Goal: Check status: Check status

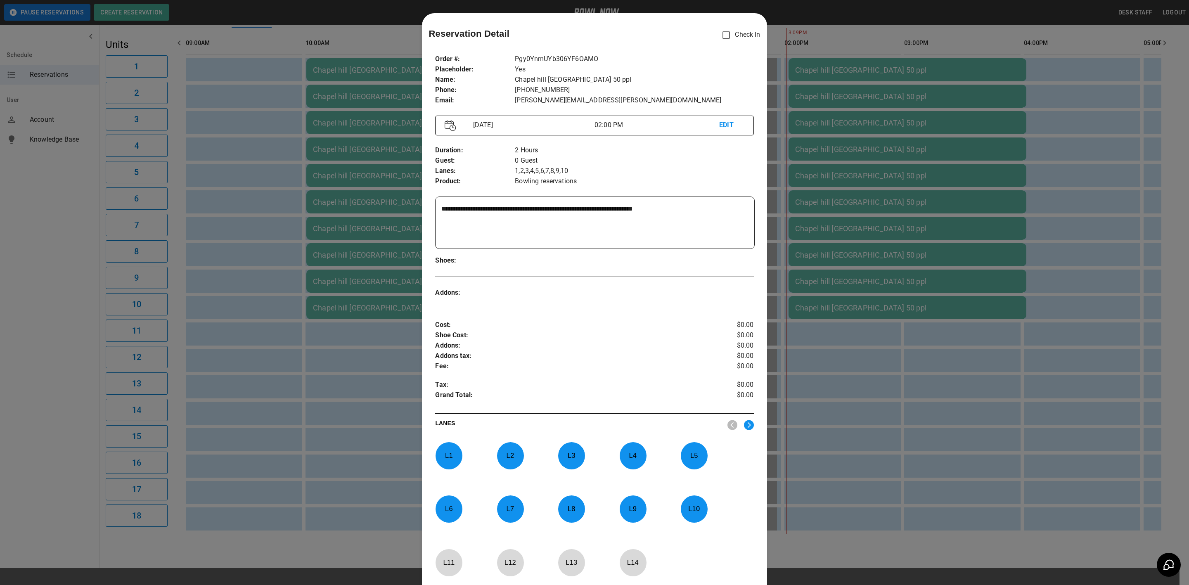
scroll to position [13, 0]
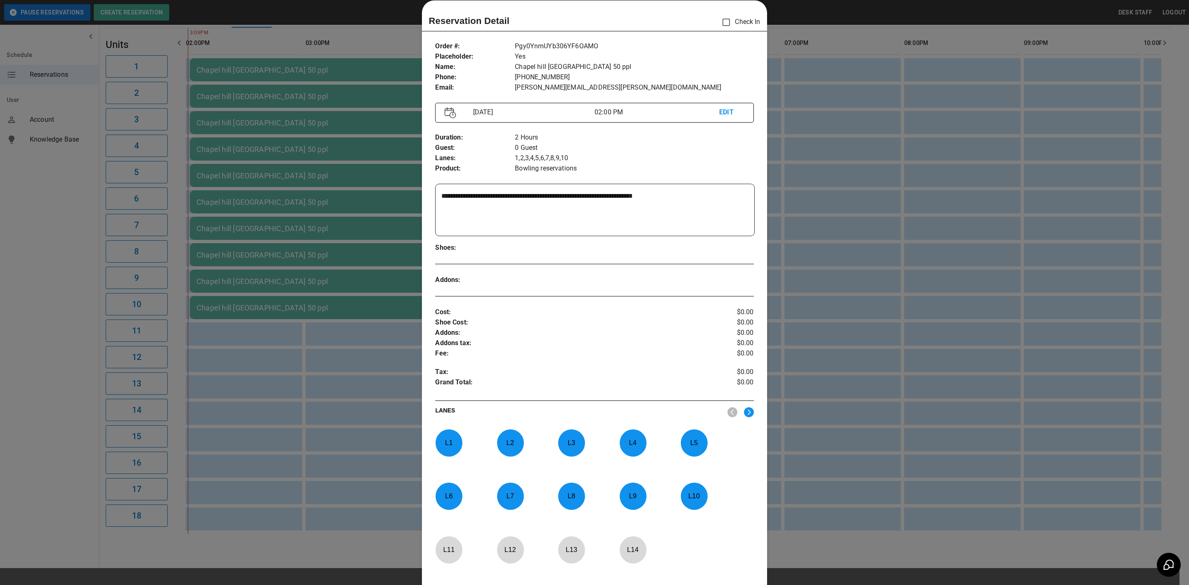
click at [387, 25] on div at bounding box center [594, 292] width 1189 height 585
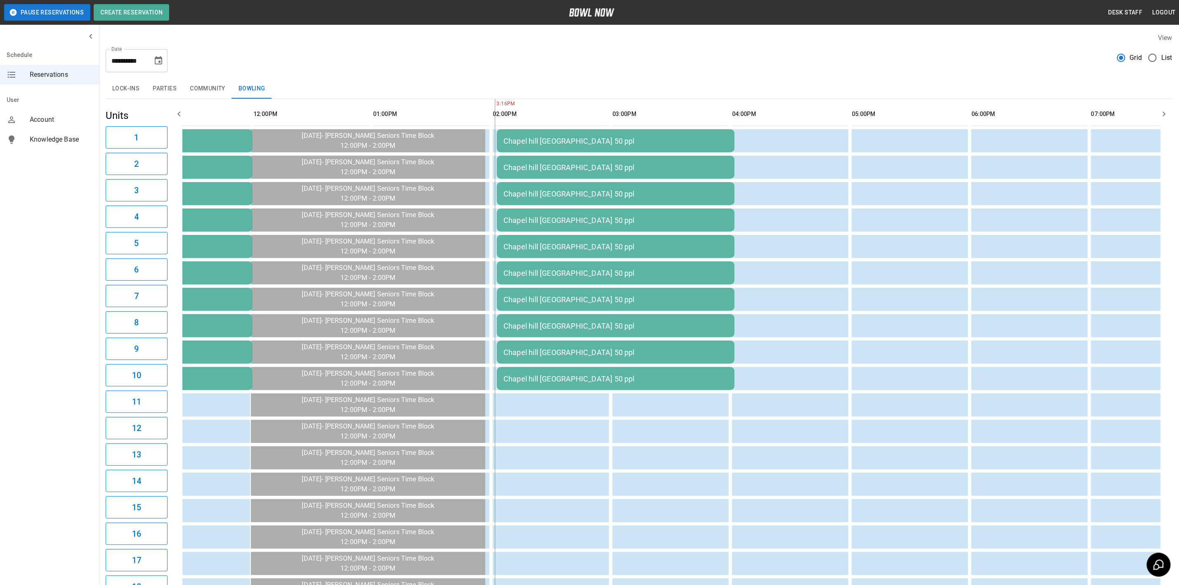
scroll to position [0, 264]
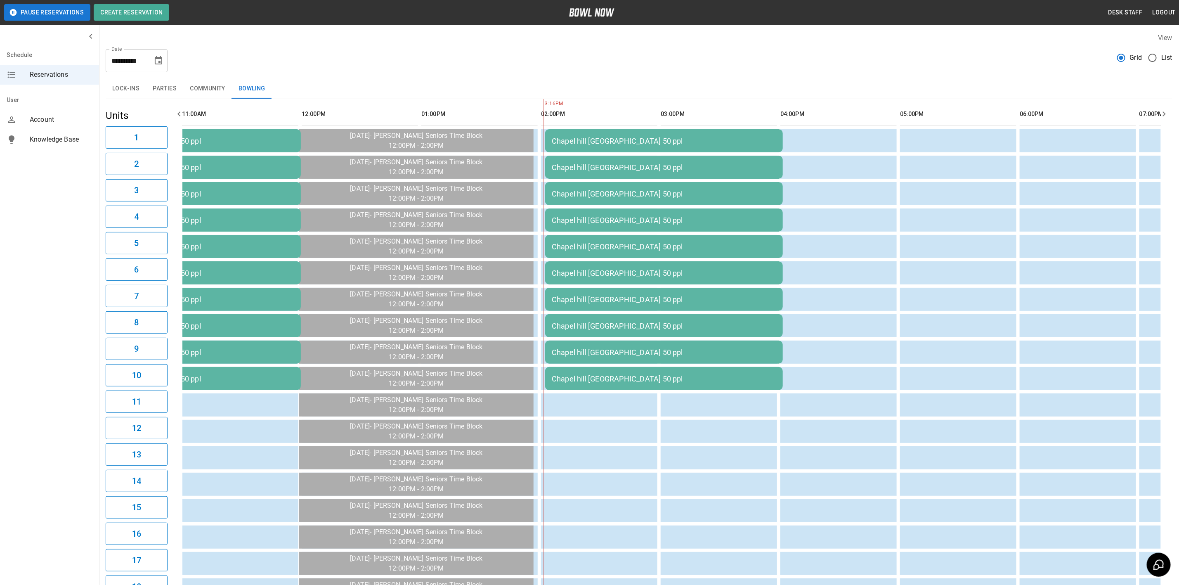
click at [158, 60] on icon "Choose date, selected date is Sep 23, 2025" at bounding box center [159, 61] width 10 height 10
click at [176, 166] on button "27" at bounding box center [175, 166] width 15 height 15
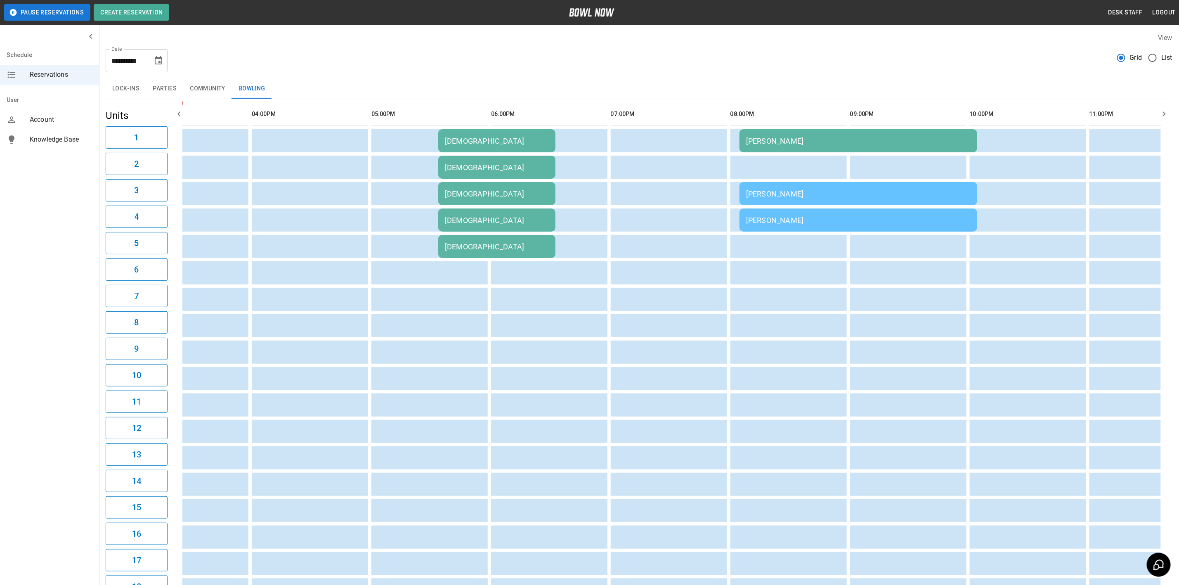
click at [463, 145] on div "[DEMOGRAPHIC_DATA]" at bounding box center [497, 141] width 104 height 9
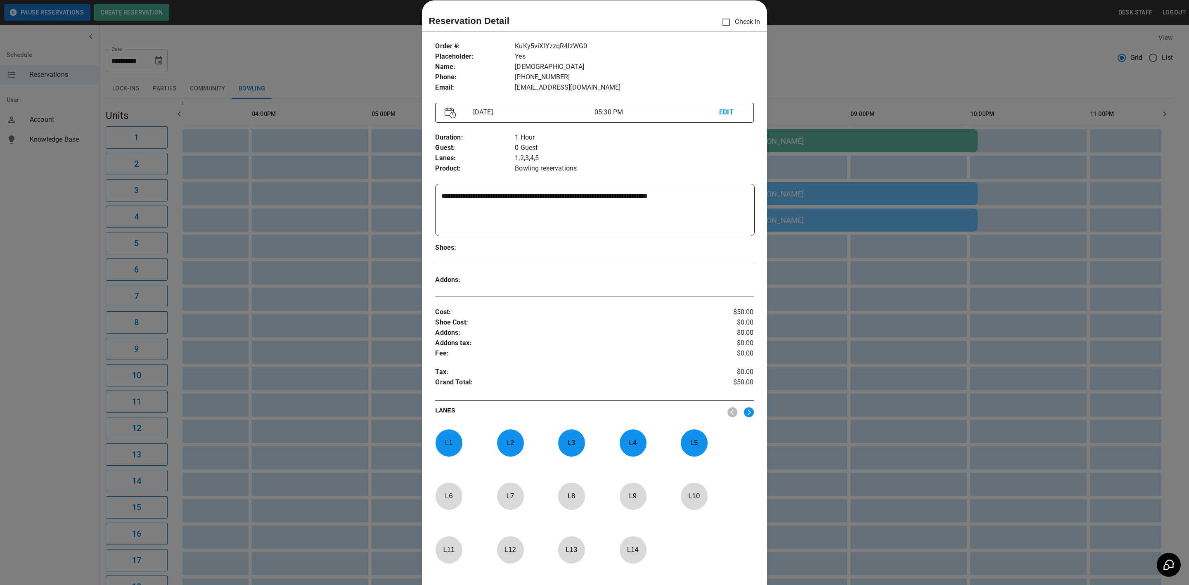
click at [229, 461] on div at bounding box center [594, 292] width 1189 height 585
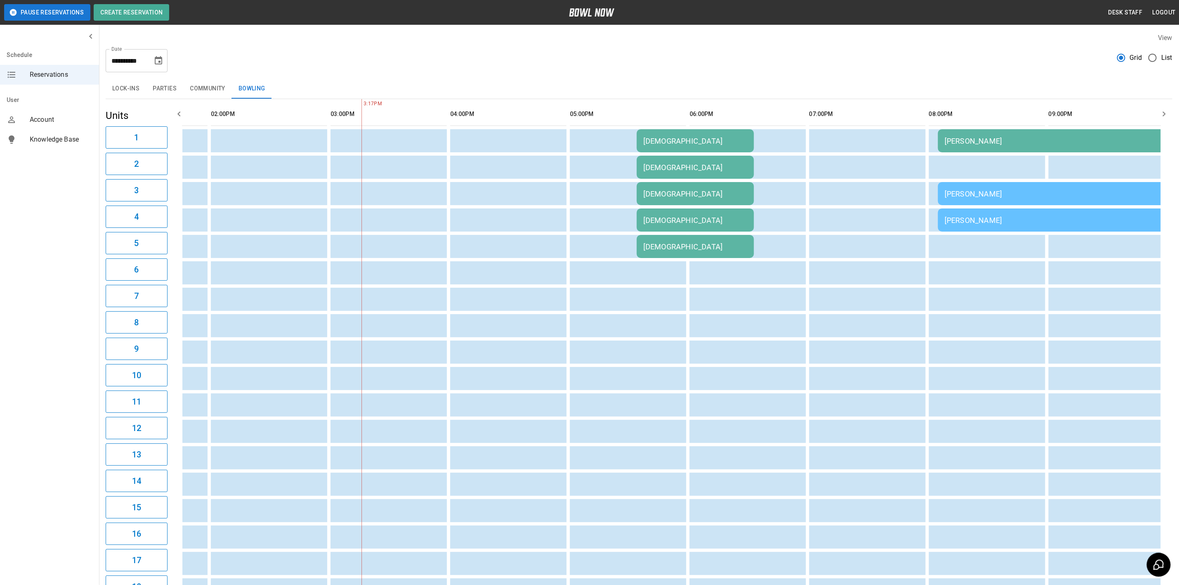
click at [979, 131] on td "[PERSON_NAME]" at bounding box center [1057, 140] width 238 height 23
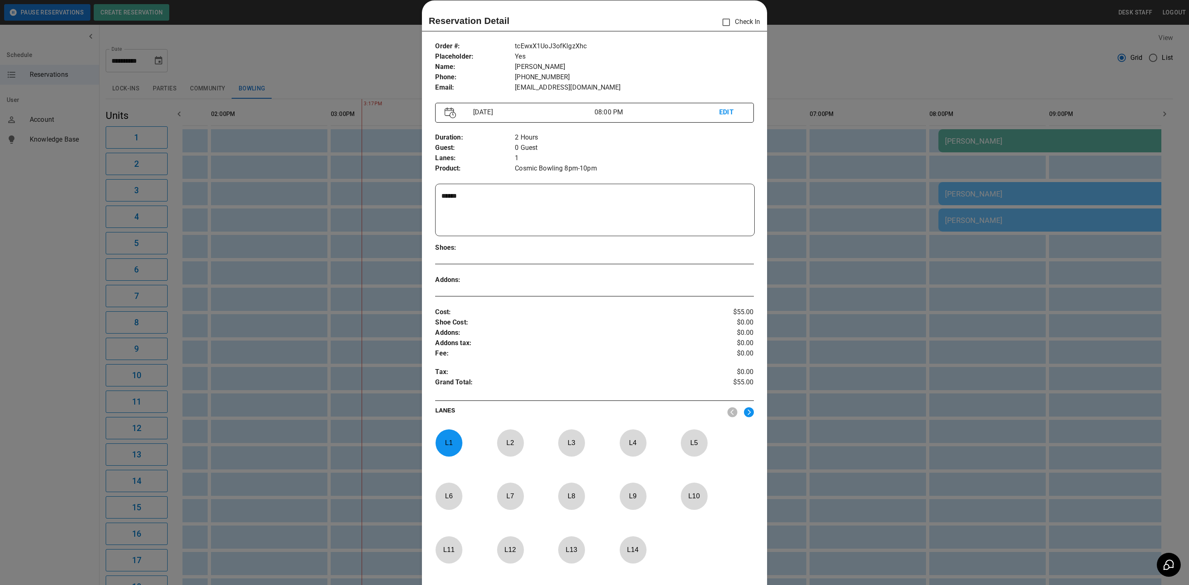
click at [909, 333] on div at bounding box center [594, 292] width 1189 height 585
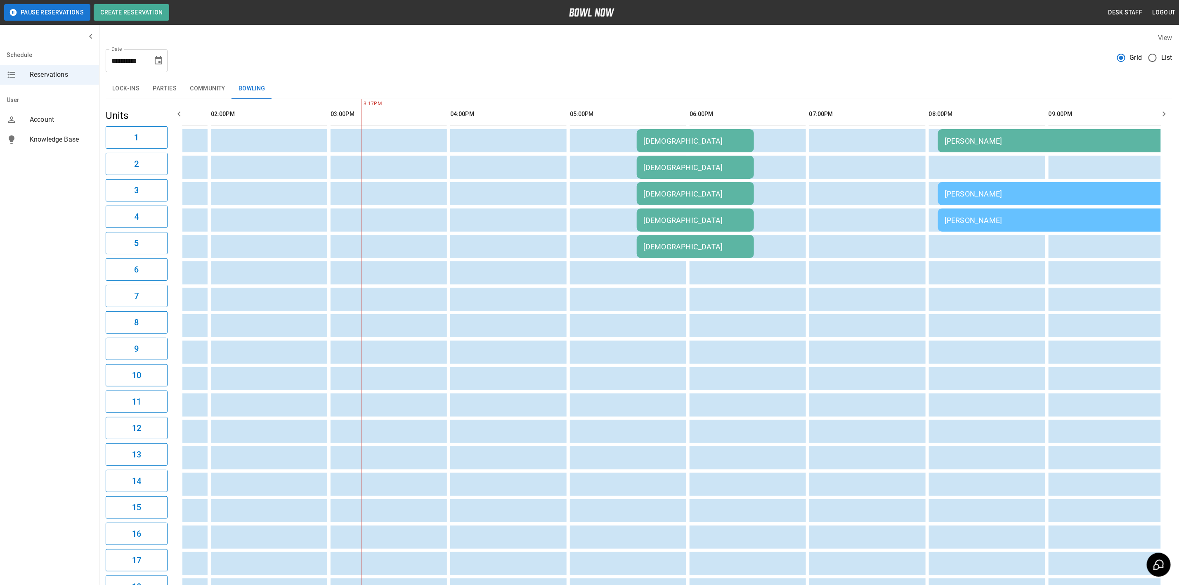
click at [945, 145] on div "[PERSON_NAME]" at bounding box center [1057, 141] width 225 height 9
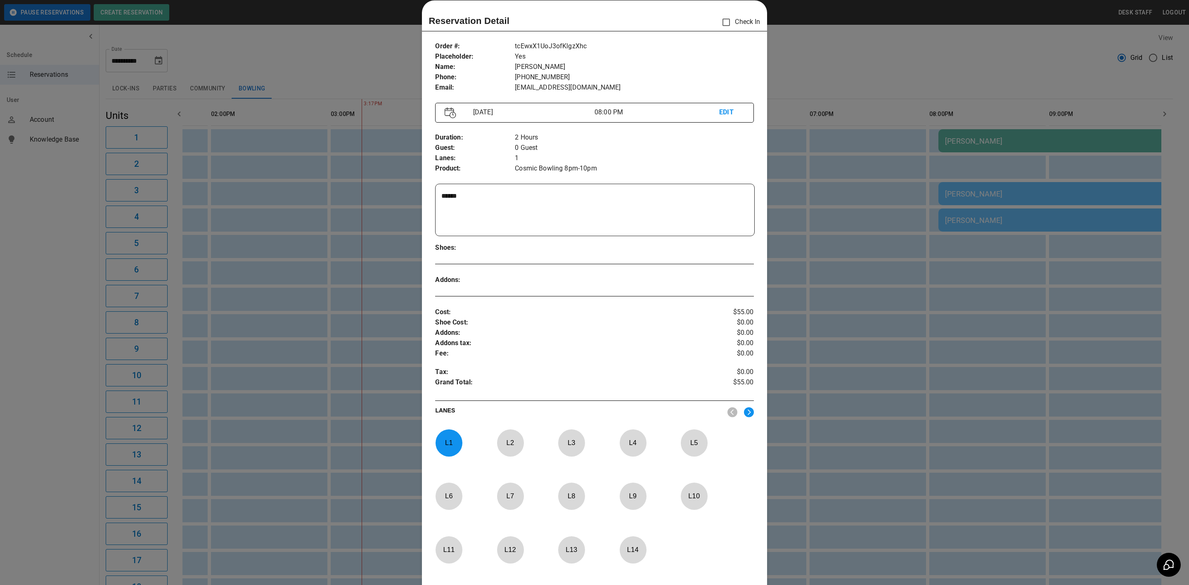
click at [786, 234] on div at bounding box center [594, 292] width 1189 height 585
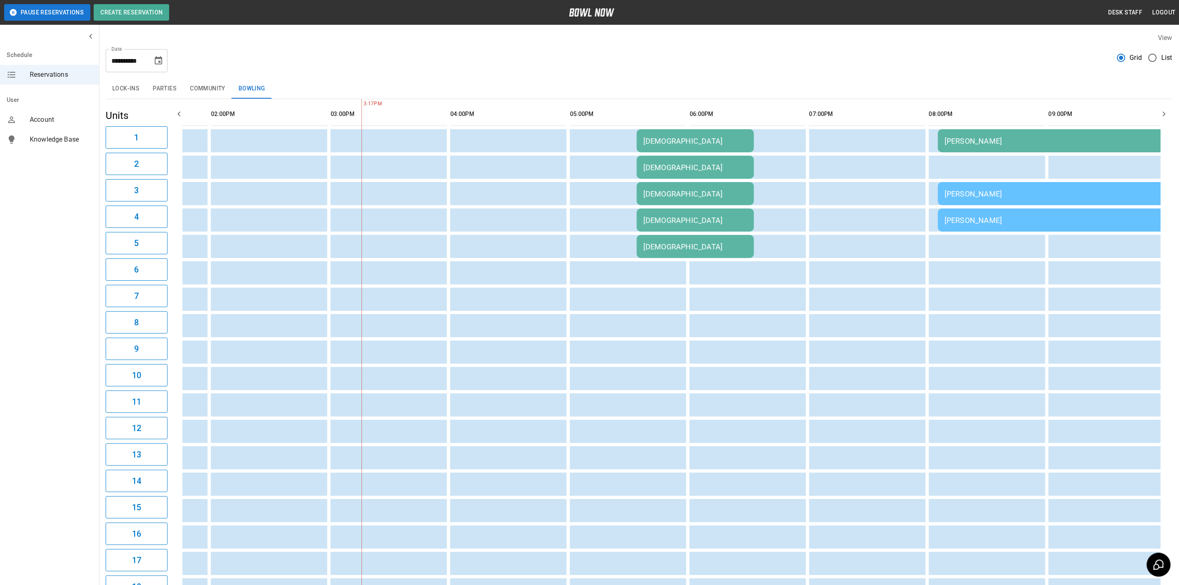
click at [155, 62] on icon "Choose date, selected date is Sep 27, 2025" at bounding box center [159, 61] width 10 height 10
click at [156, 165] on button "26" at bounding box center [159, 166] width 15 height 15
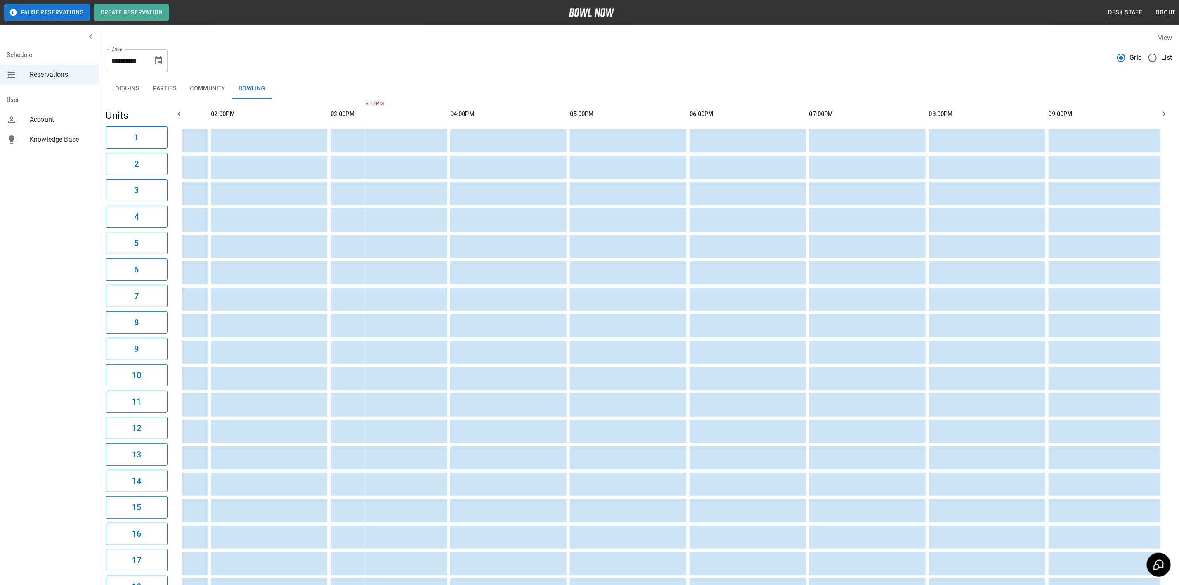
click at [157, 66] on button "Choose date, selected date is Sep 26, 2025" at bounding box center [158, 60] width 17 height 17
drag, startPoint x: 181, startPoint y: 161, endPoint x: 172, endPoint y: 97, distance: 65.4
click at [181, 161] on button "27" at bounding box center [175, 166] width 15 height 15
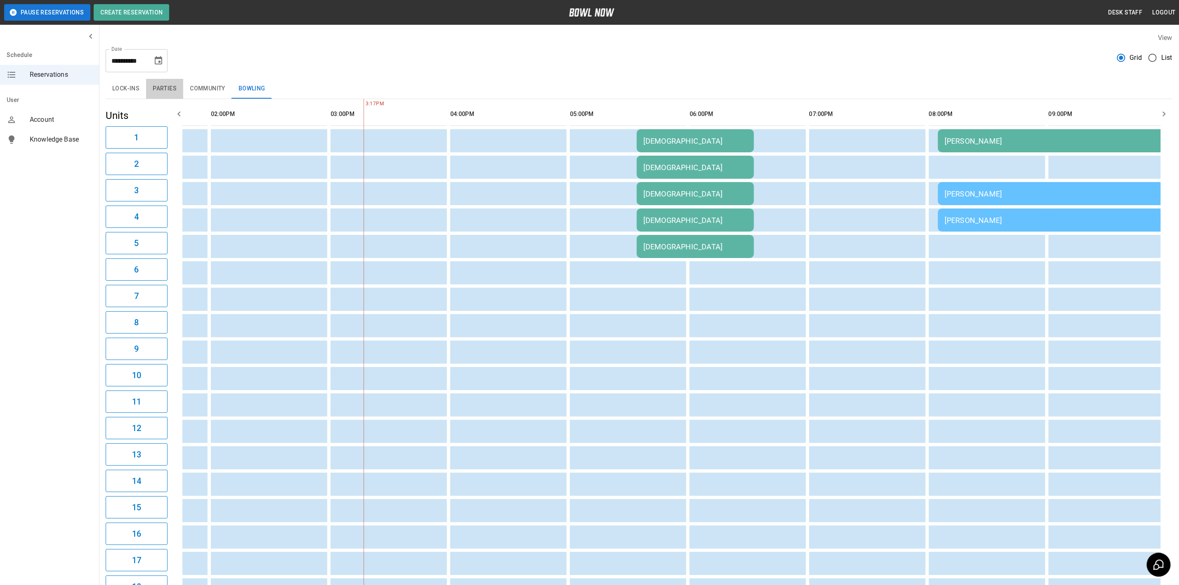
click at [176, 84] on button "Parties" at bounding box center [164, 89] width 37 height 20
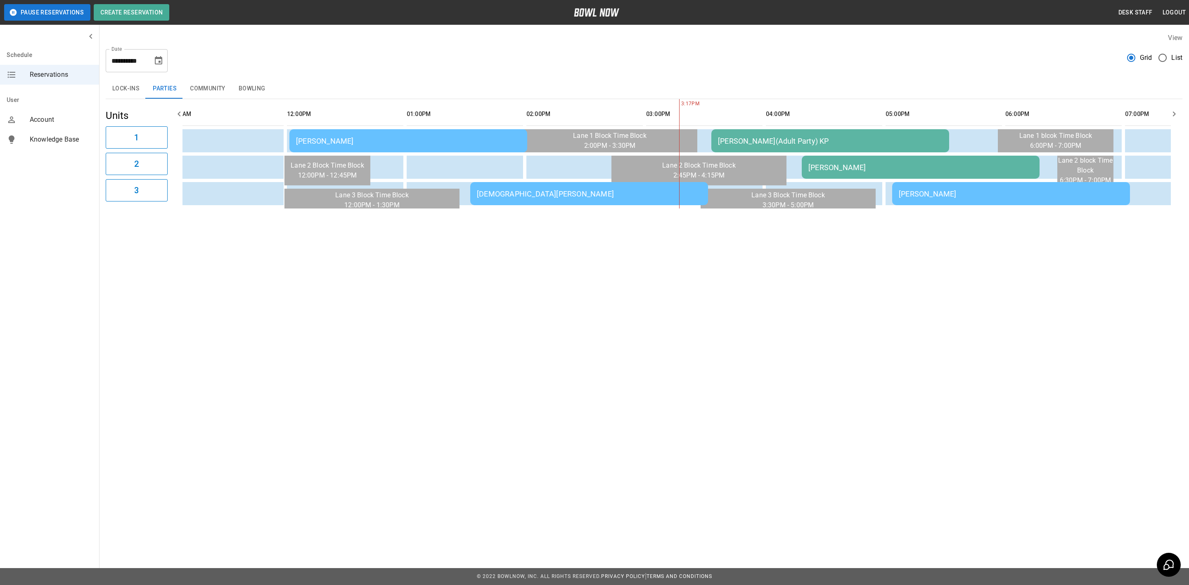
click at [159, 62] on icon "Choose date, selected date is Sep 27, 2025" at bounding box center [158, 60] width 7 height 8
click at [78, 182] on button "28" at bounding box center [76, 182] width 15 height 15
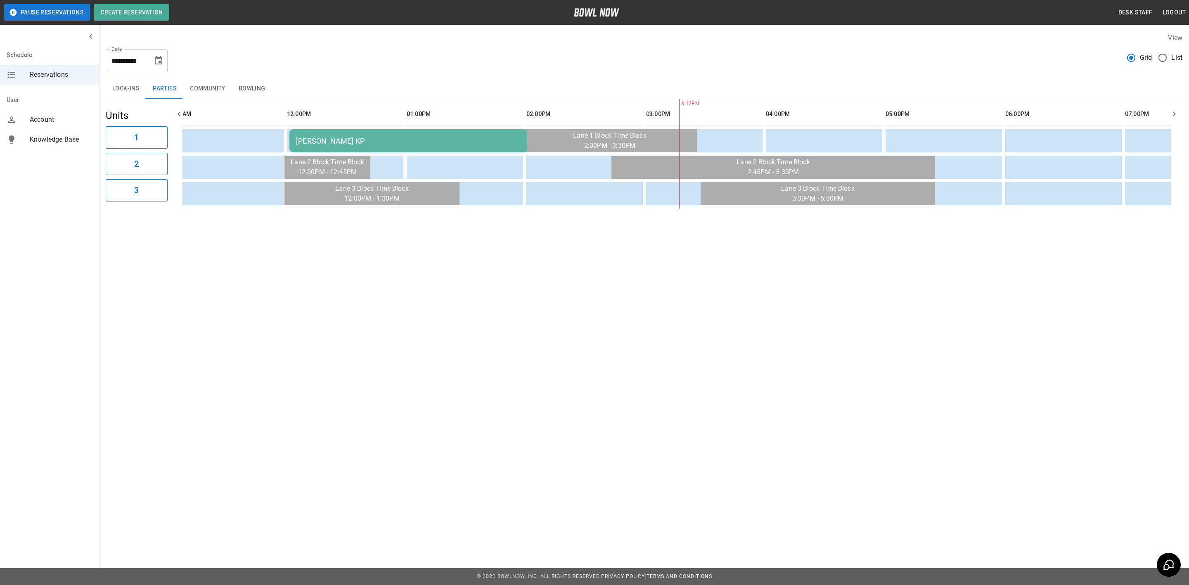
click at [160, 61] on icon "Choose date, selected date is Sep 28, 2025" at bounding box center [158, 60] width 7 height 8
click at [173, 163] on button "27" at bounding box center [175, 166] width 15 height 15
type input "**********"
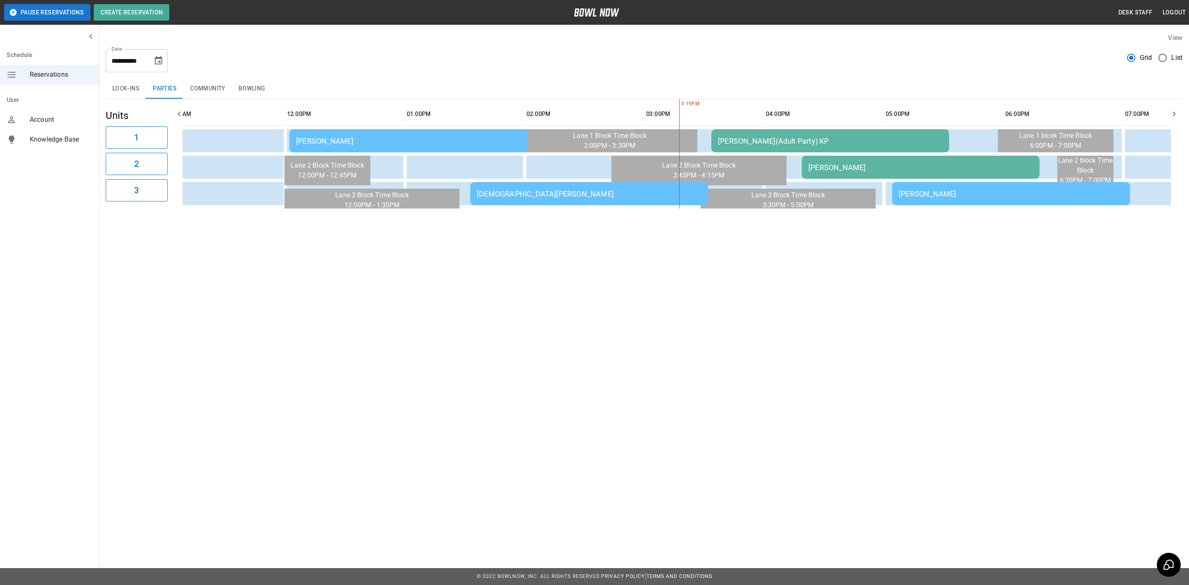
click at [352, 142] on div "[PERSON_NAME]" at bounding box center [408, 141] width 225 height 9
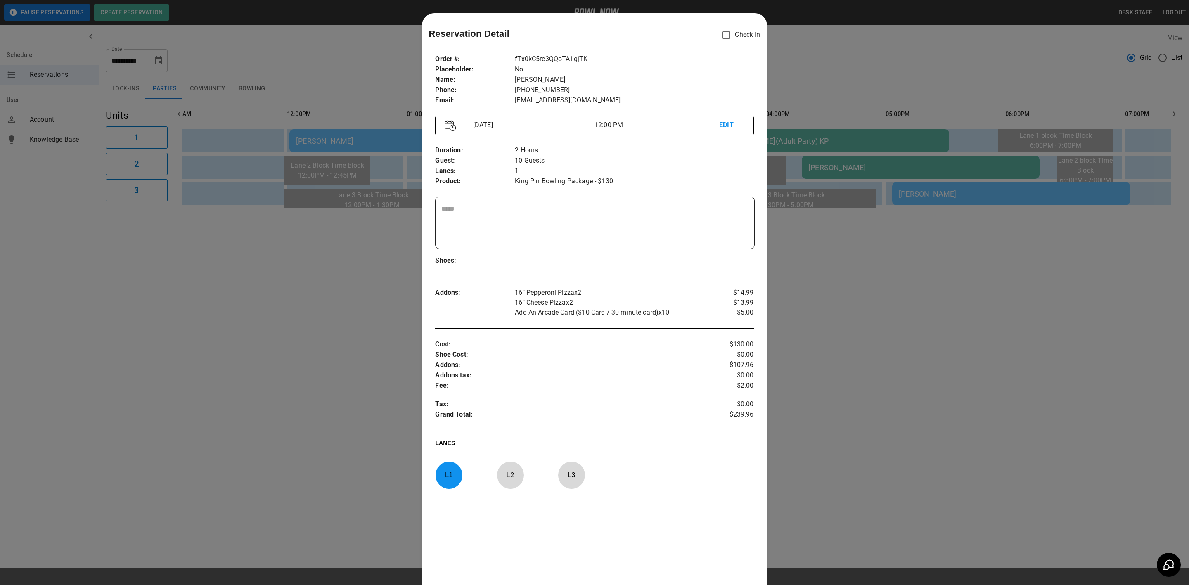
scroll to position [13, 0]
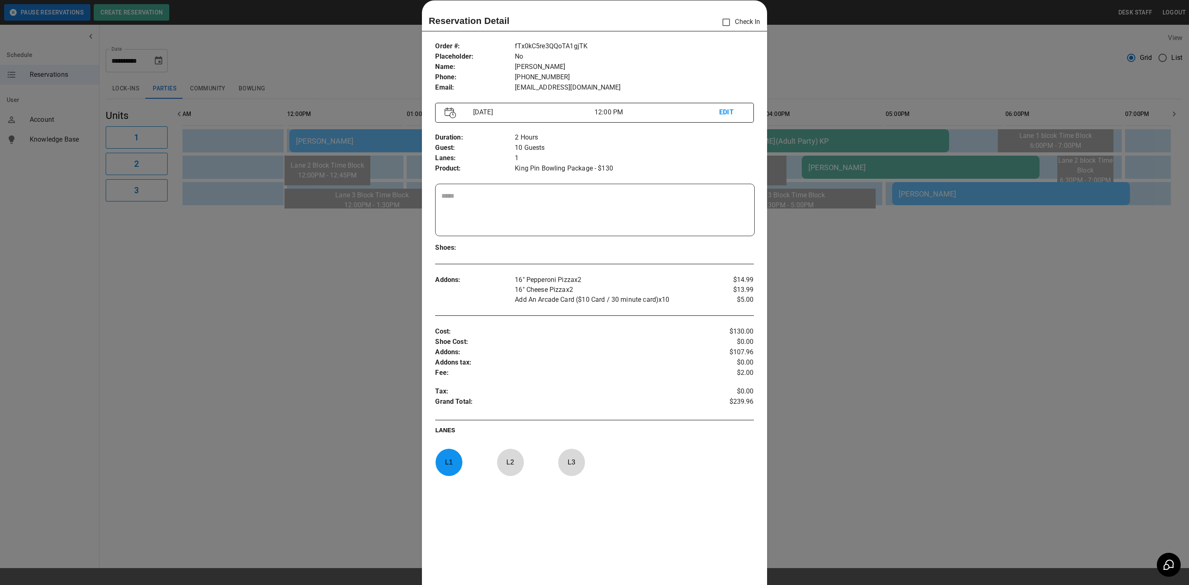
click at [806, 515] on div at bounding box center [594, 292] width 1189 height 585
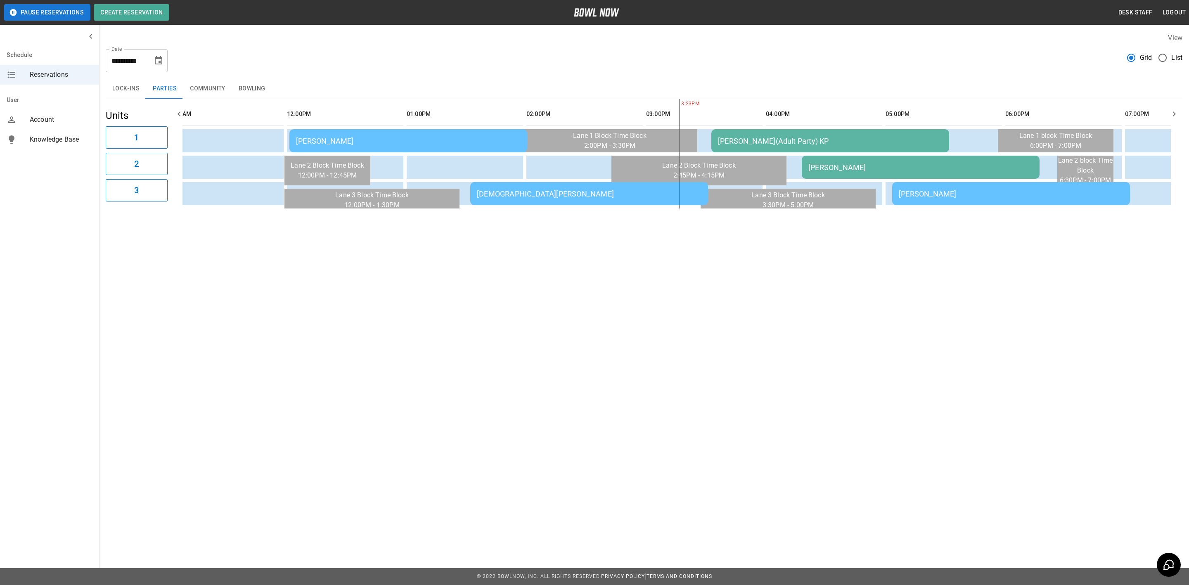
click at [431, 137] on div "[PERSON_NAME]" at bounding box center [408, 141] width 225 height 9
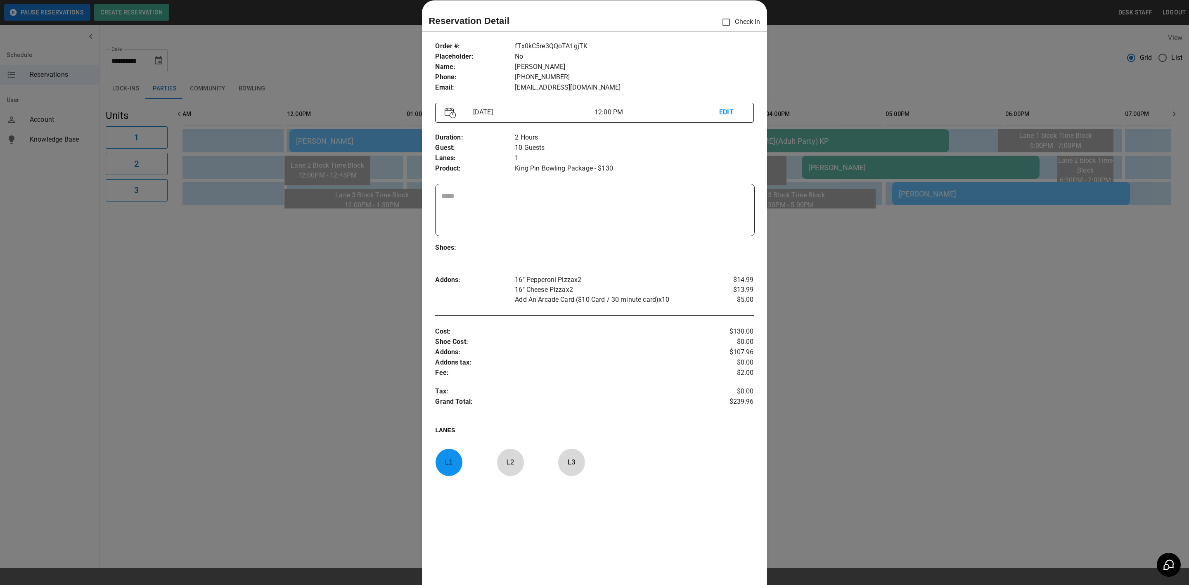
click at [357, 462] on div at bounding box center [594, 292] width 1189 height 585
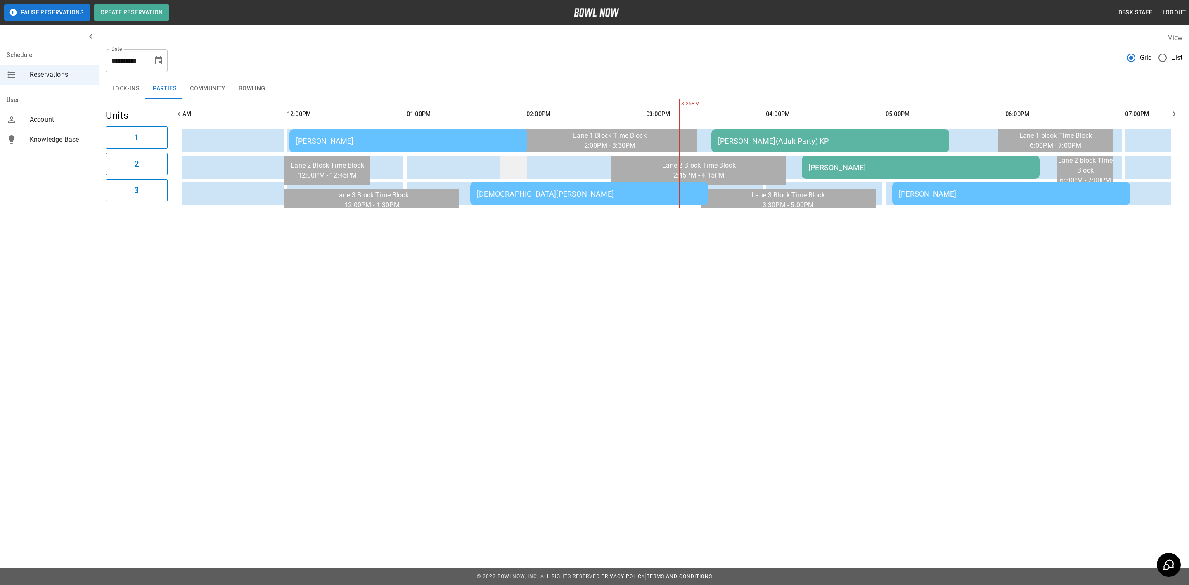
click at [510, 177] on td "sticky table" at bounding box center [513, 167] width 27 height 23
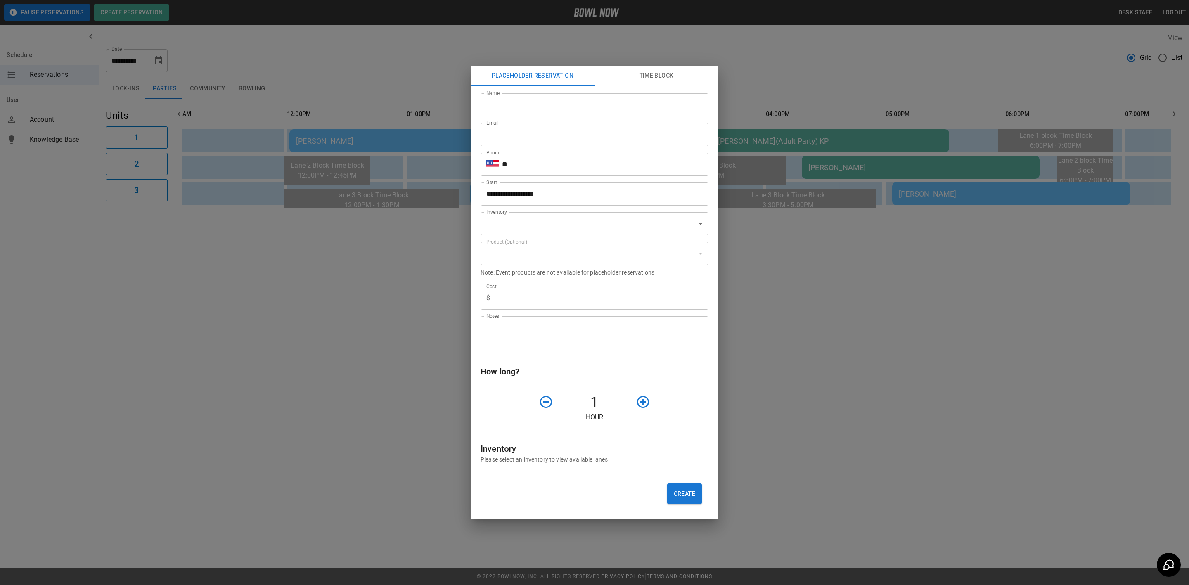
type input "**********"
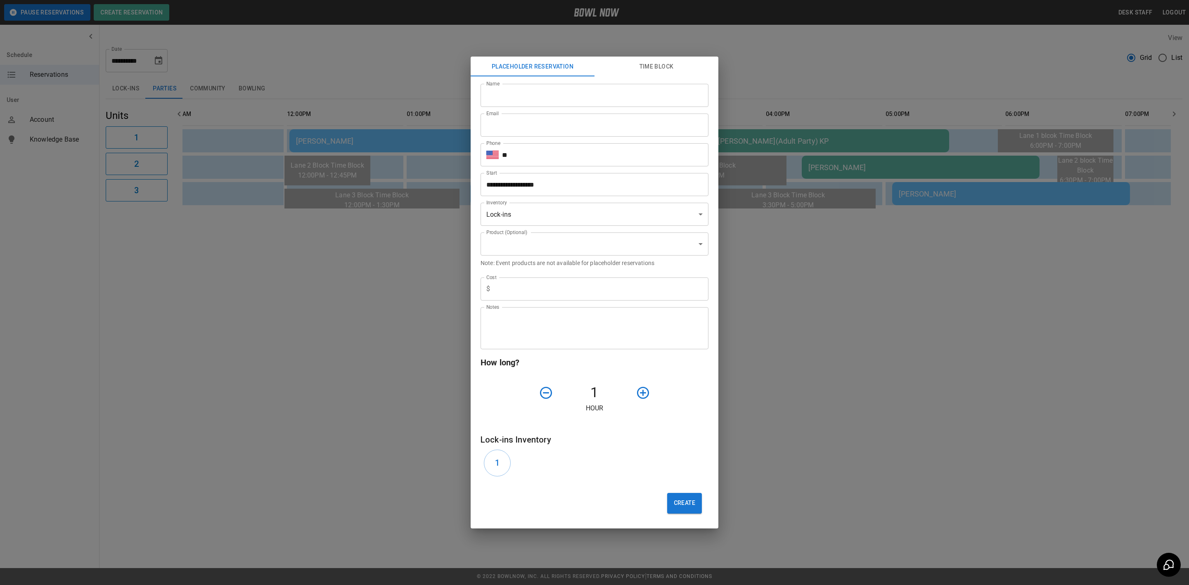
click at [412, 376] on div "**********" at bounding box center [594, 292] width 1189 height 585
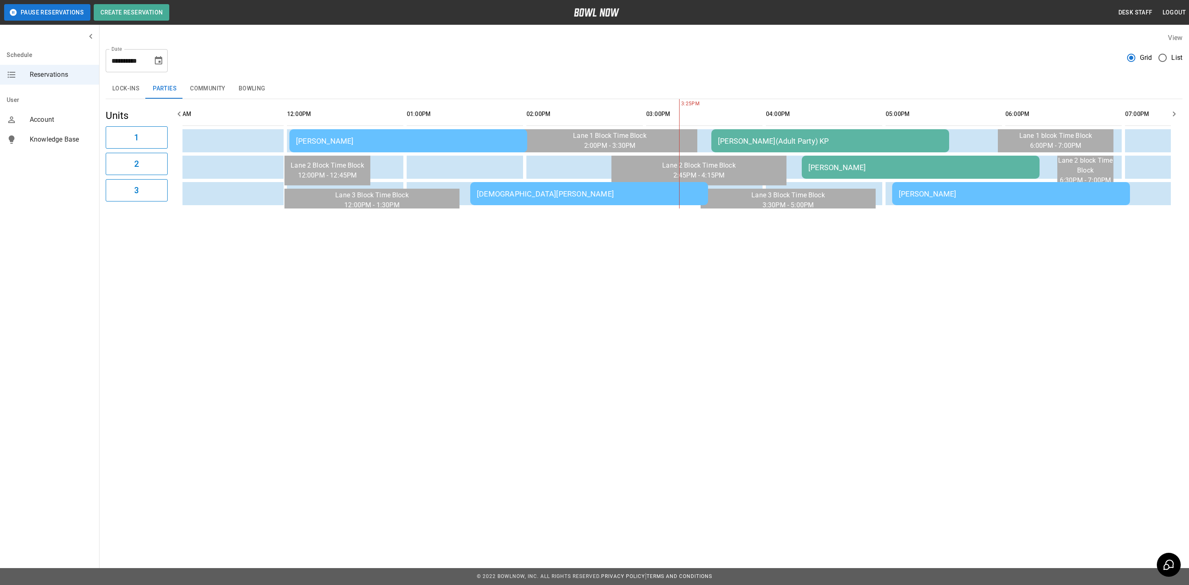
click at [497, 203] on td "[DEMOGRAPHIC_DATA][PERSON_NAME]" at bounding box center [589, 193] width 238 height 23
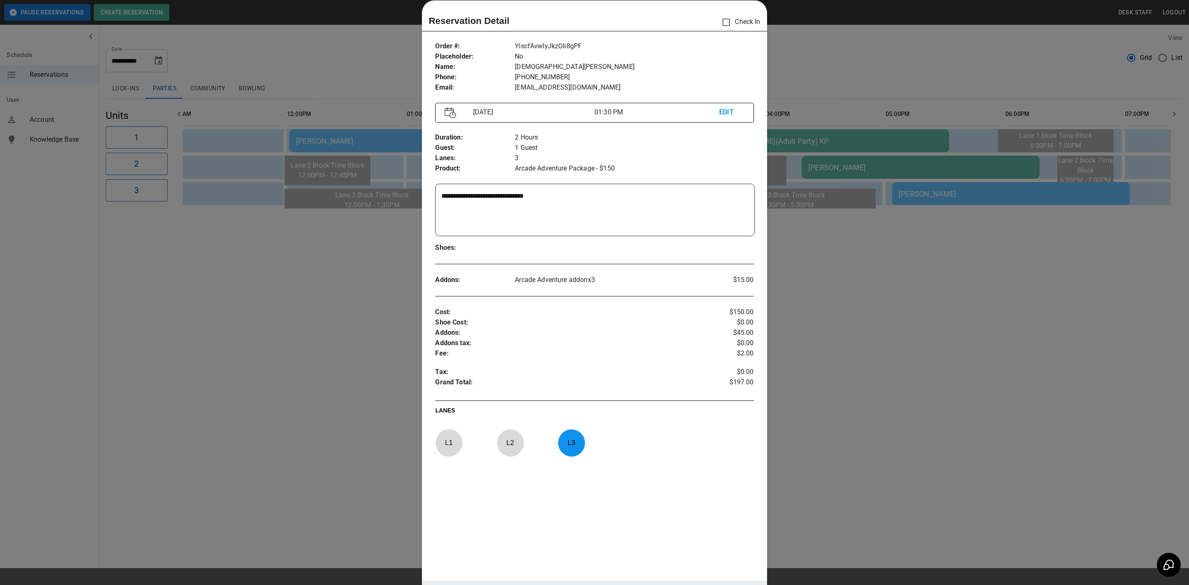
click at [331, 317] on div at bounding box center [594, 292] width 1189 height 585
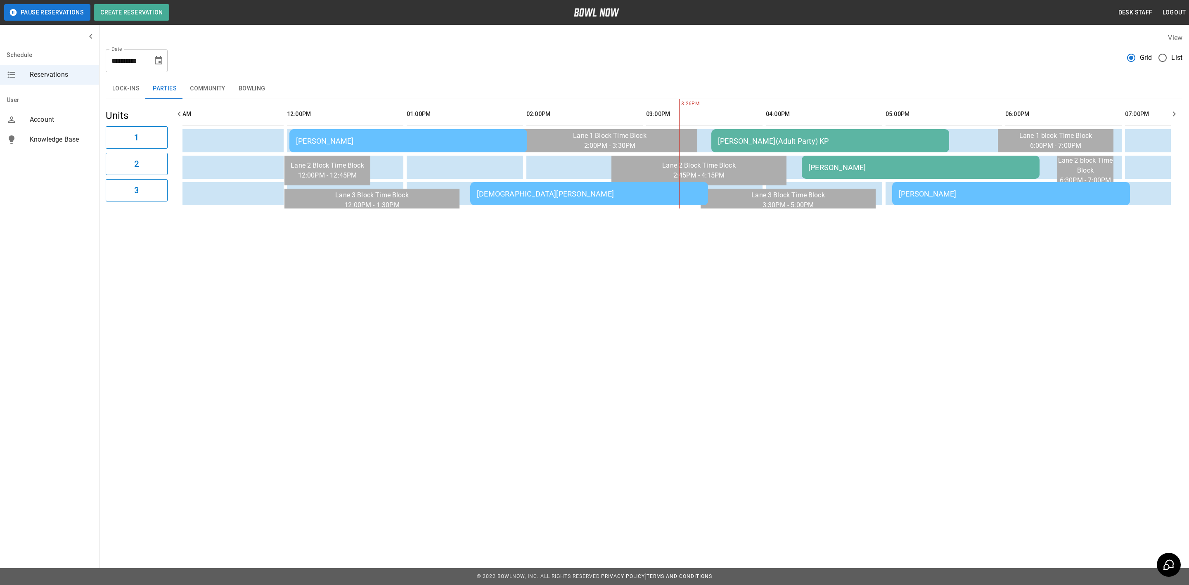
click at [743, 137] on div "[PERSON_NAME](Adult Party) KP" at bounding box center [830, 141] width 225 height 9
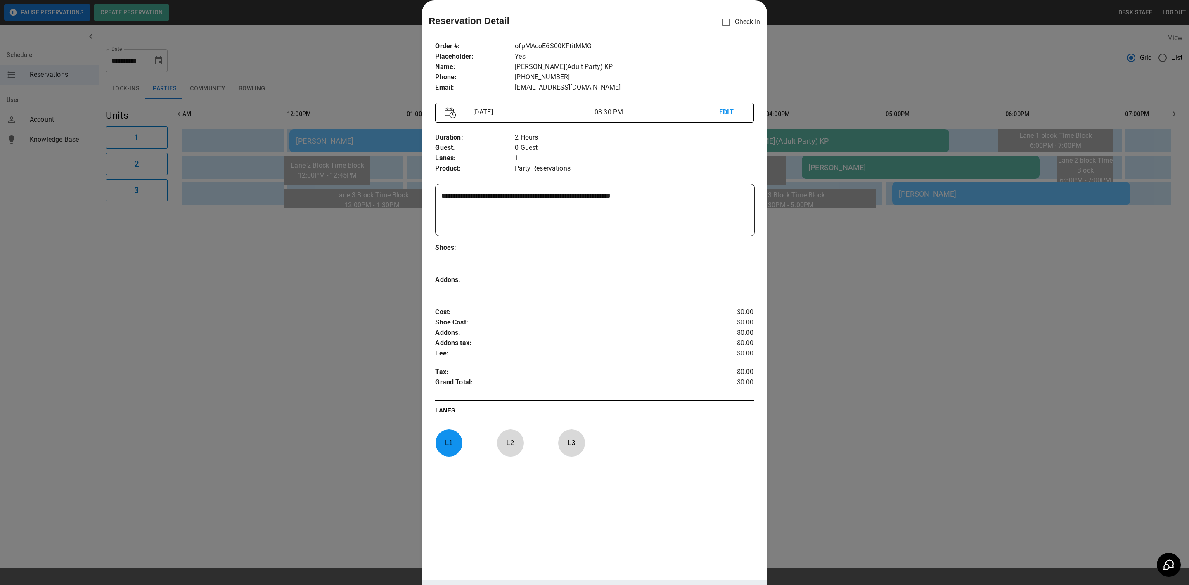
click at [982, 452] on div at bounding box center [594, 292] width 1189 height 585
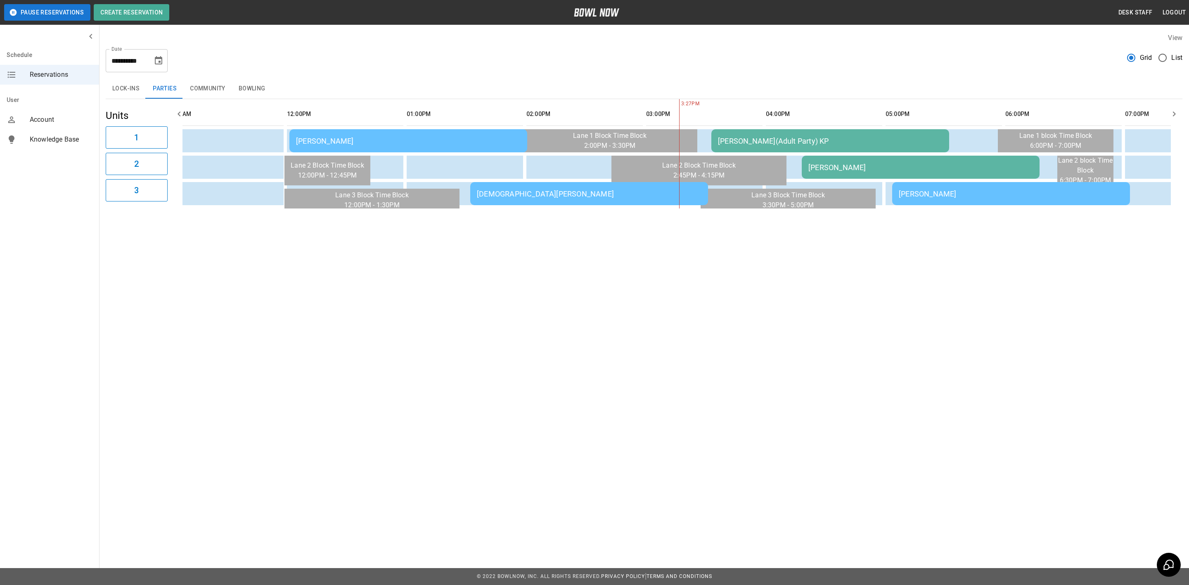
click at [824, 166] on div "[PERSON_NAME]" at bounding box center [920, 167] width 225 height 9
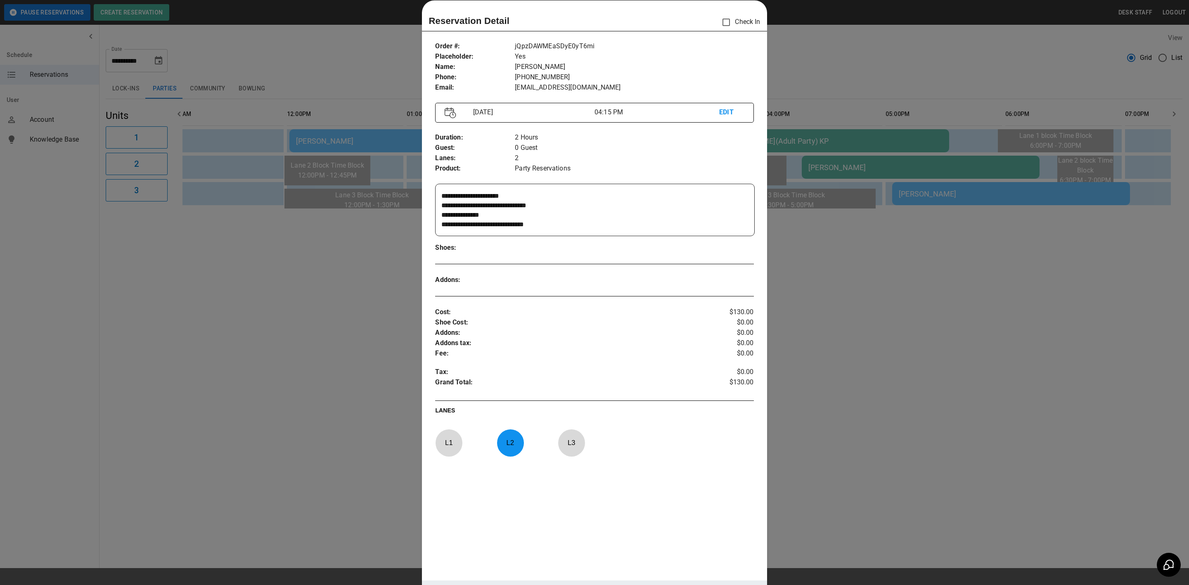
click at [855, 473] on div at bounding box center [594, 292] width 1189 height 585
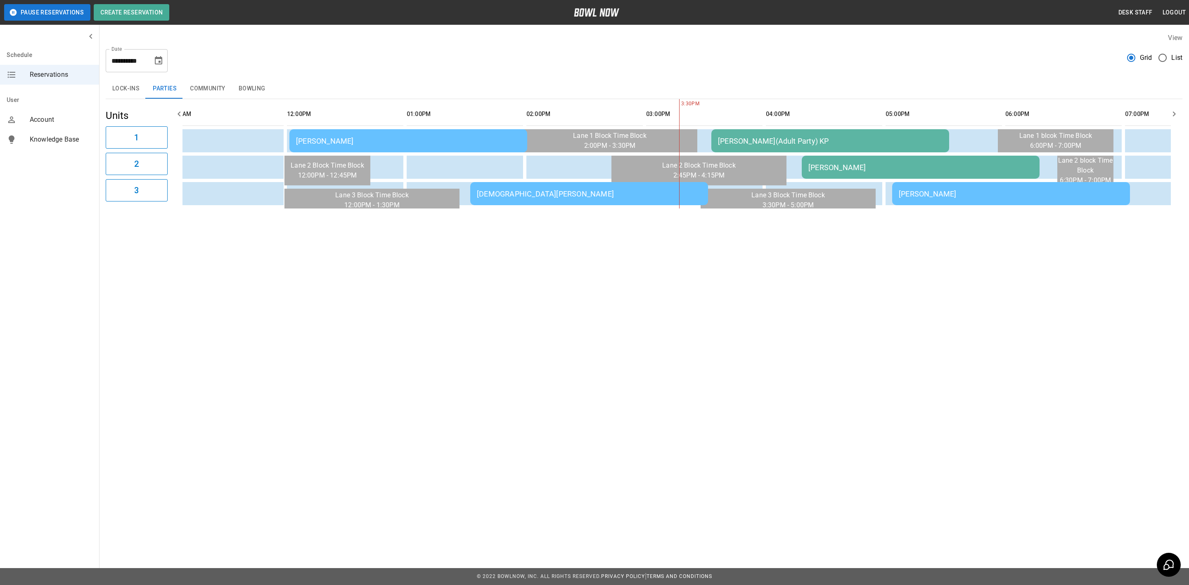
click at [761, 282] on div "**********" at bounding box center [594, 292] width 1189 height 585
click at [922, 192] on div "[PERSON_NAME]" at bounding box center [1010, 193] width 225 height 9
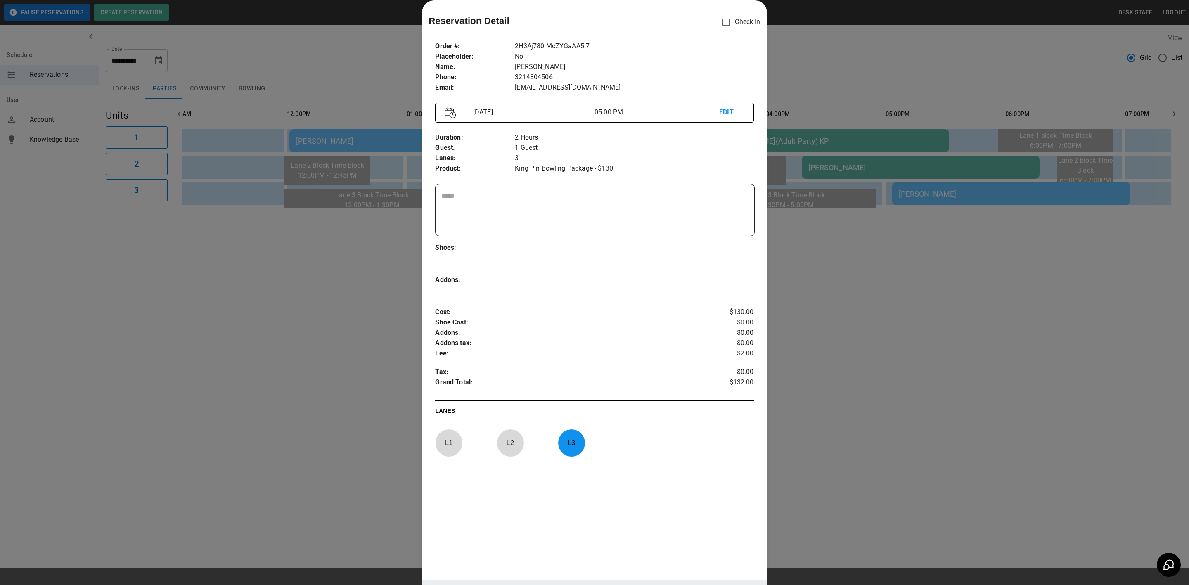
click at [841, 337] on div at bounding box center [594, 292] width 1189 height 585
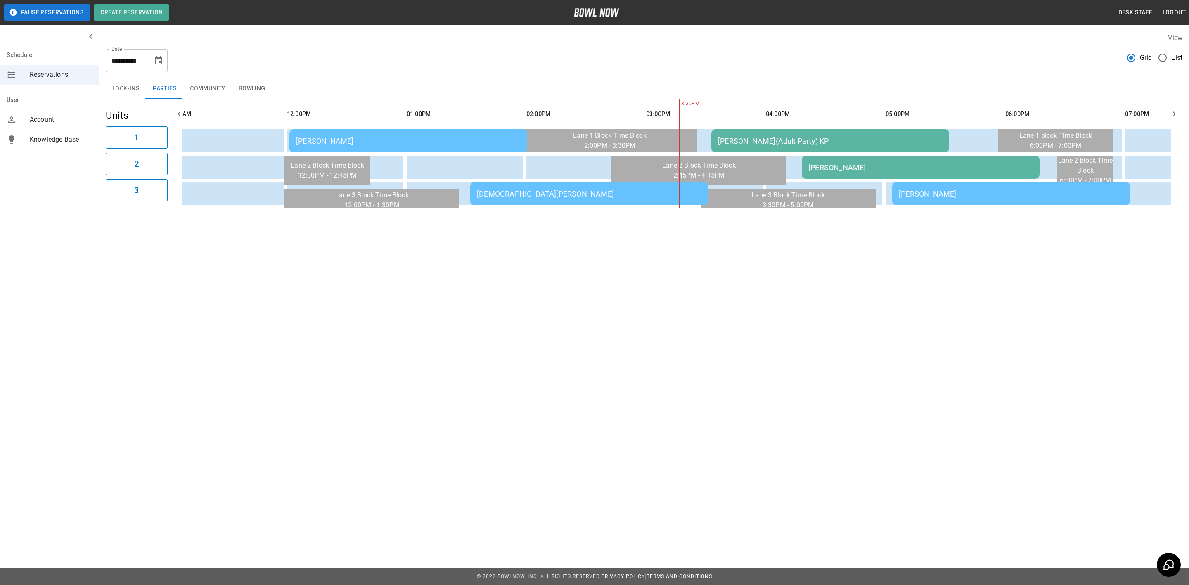
click at [818, 175] on td "[PERSON_NAME]" at bounding box center [920, 167] width 238 height 23
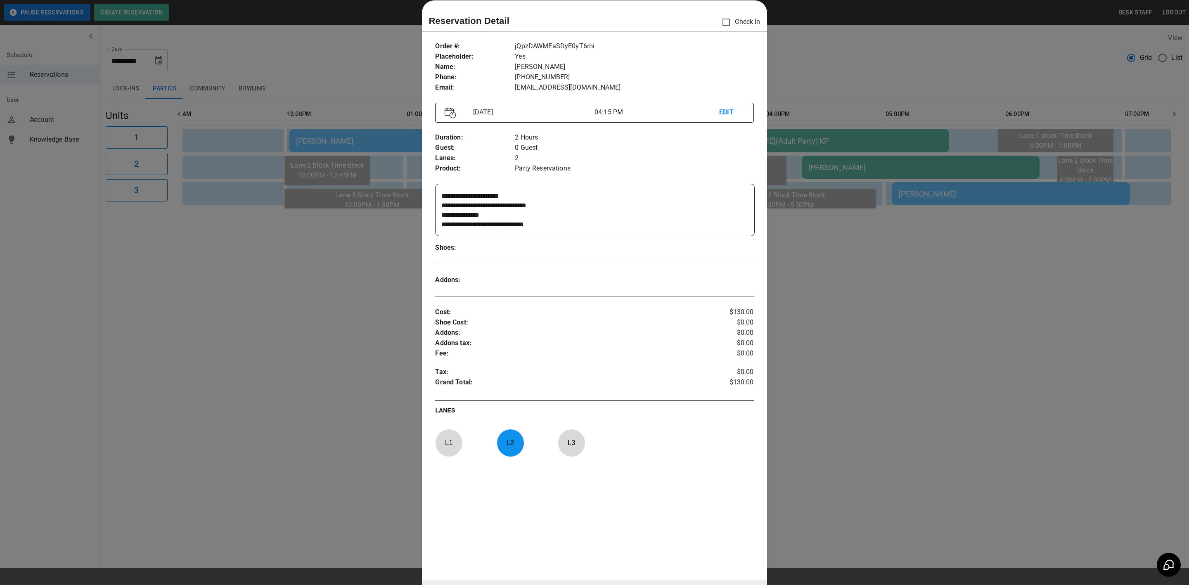
click at [822, 334] on div at bounding box center [594, 292] width 1189 height 585
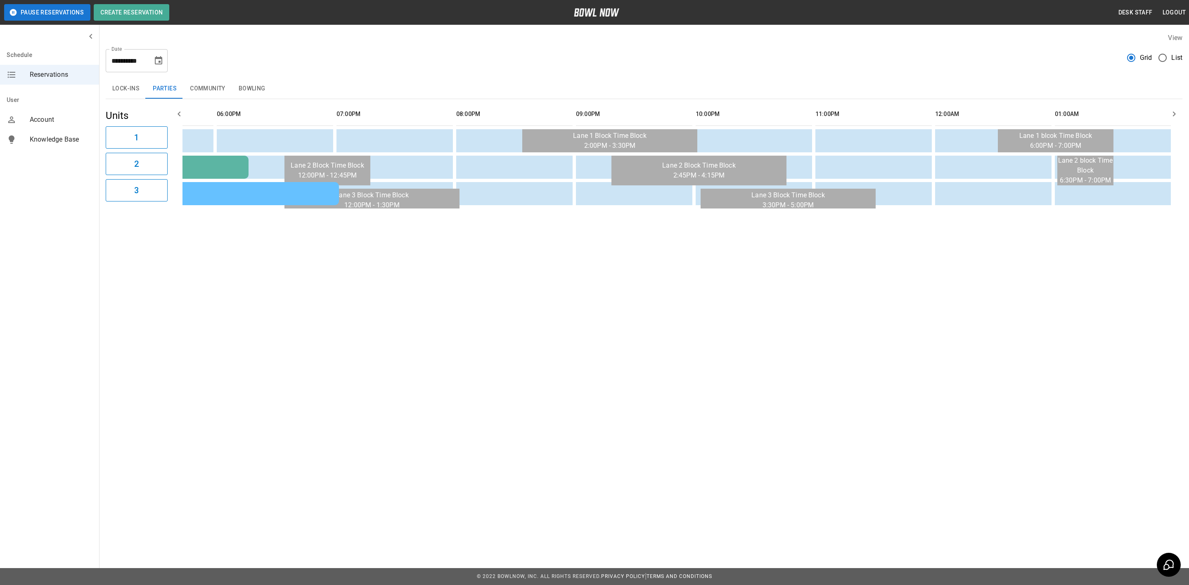
scroll to position [0, 1021]
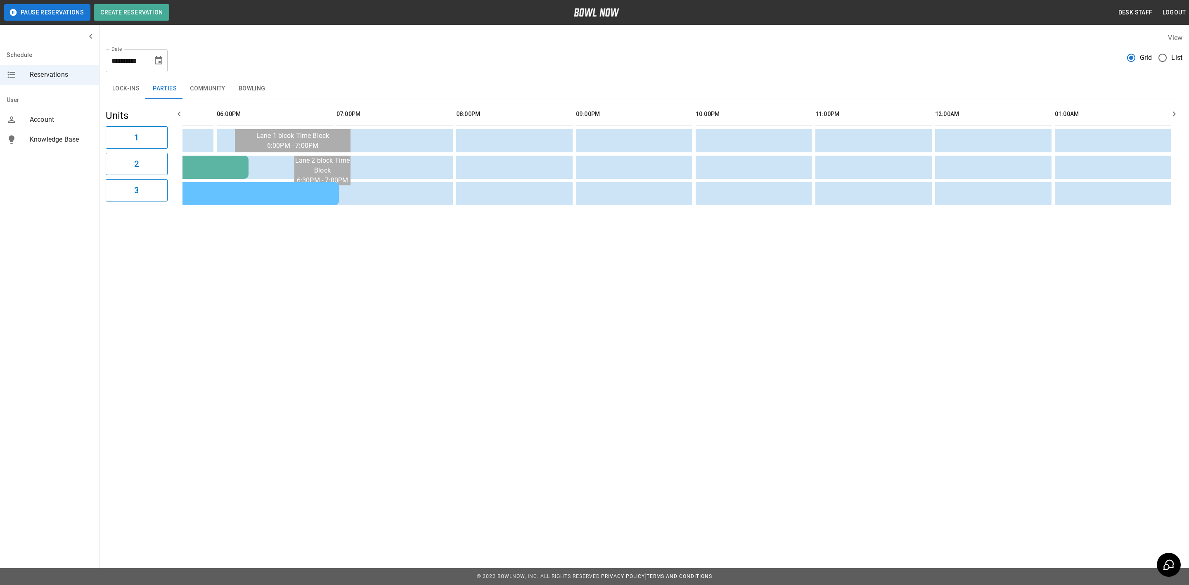
click at [296, 204] on td "[PERSON_NAME]" at bounding box center [220, 193] width 238 height 23
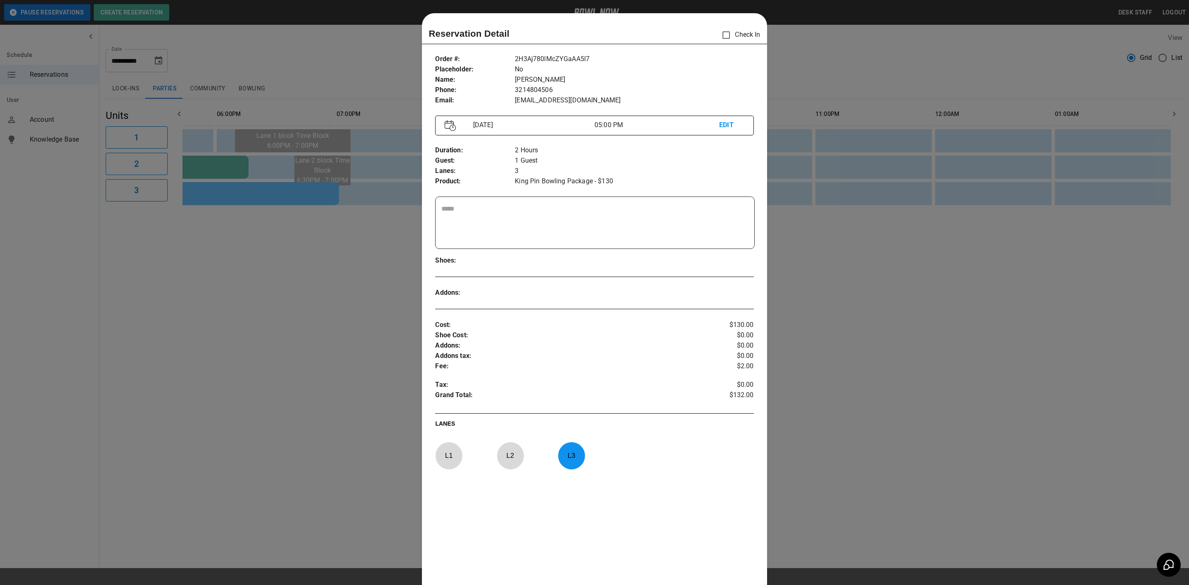
scroll to position [13, 0]
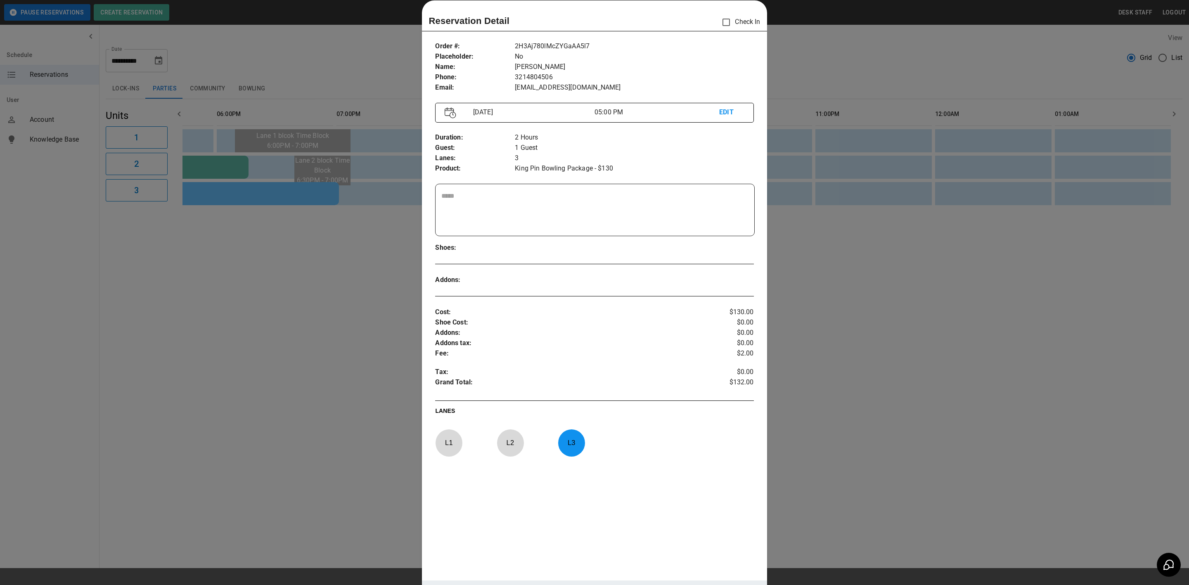
click at [336, 174] on div at bounding box center [594, 292] width 1189 height 585
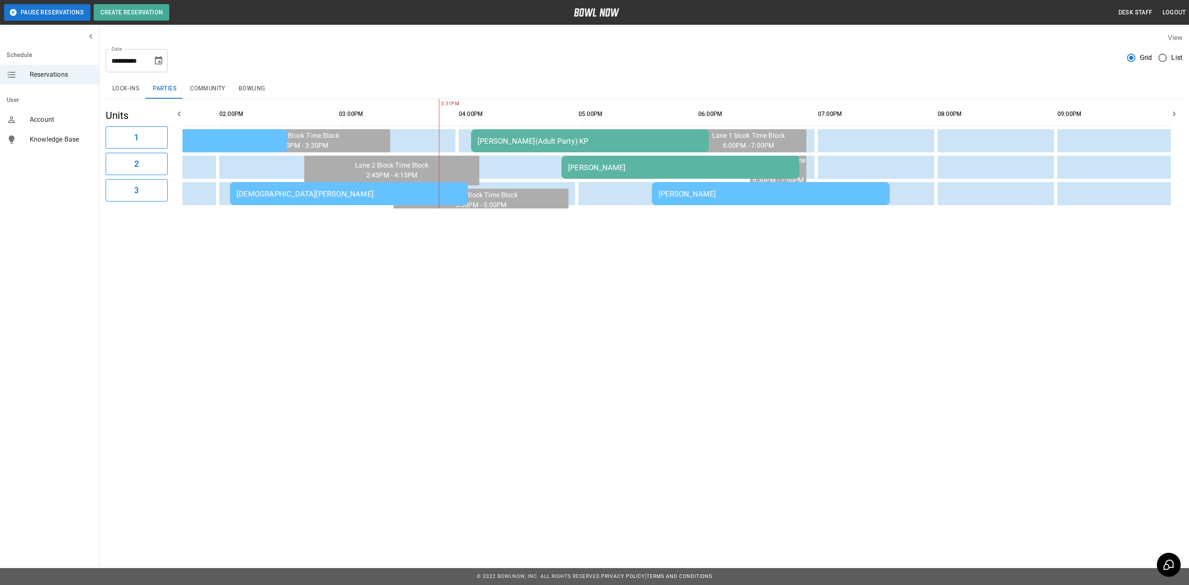
scroll to position [0, 496]
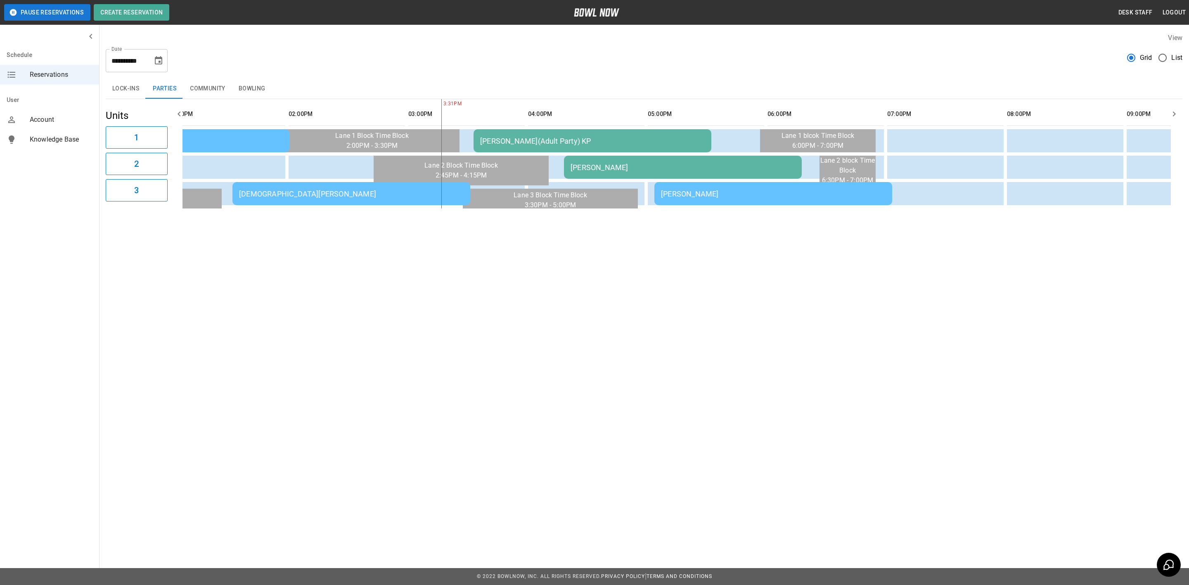
click at [355, 202] on td "[DEMOGRAPHIC_DATA][PERSON_NAME]" at bounding box center [351, 193] width 238 height 23
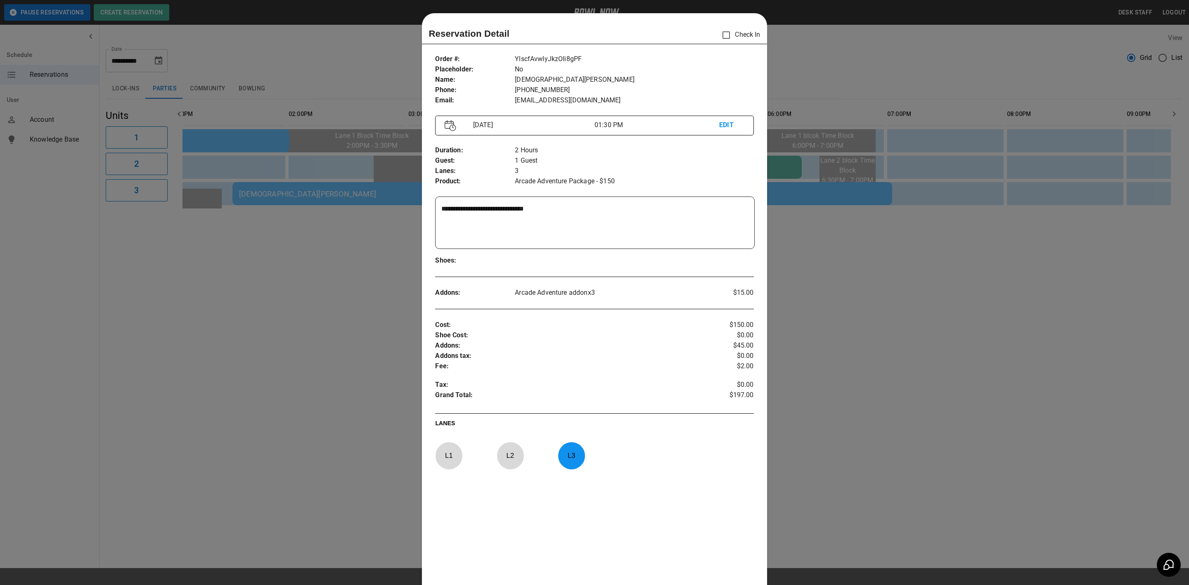
scroll to position [13, 0]
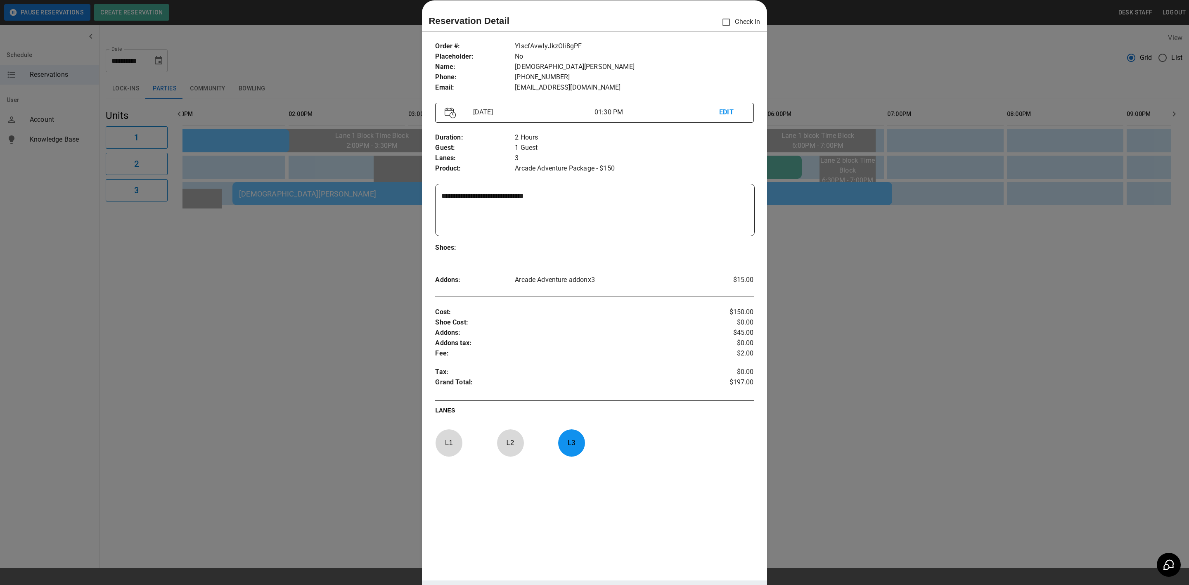
click at [358, 273] on div at bounding box center [594, 292] width 1189 height 585
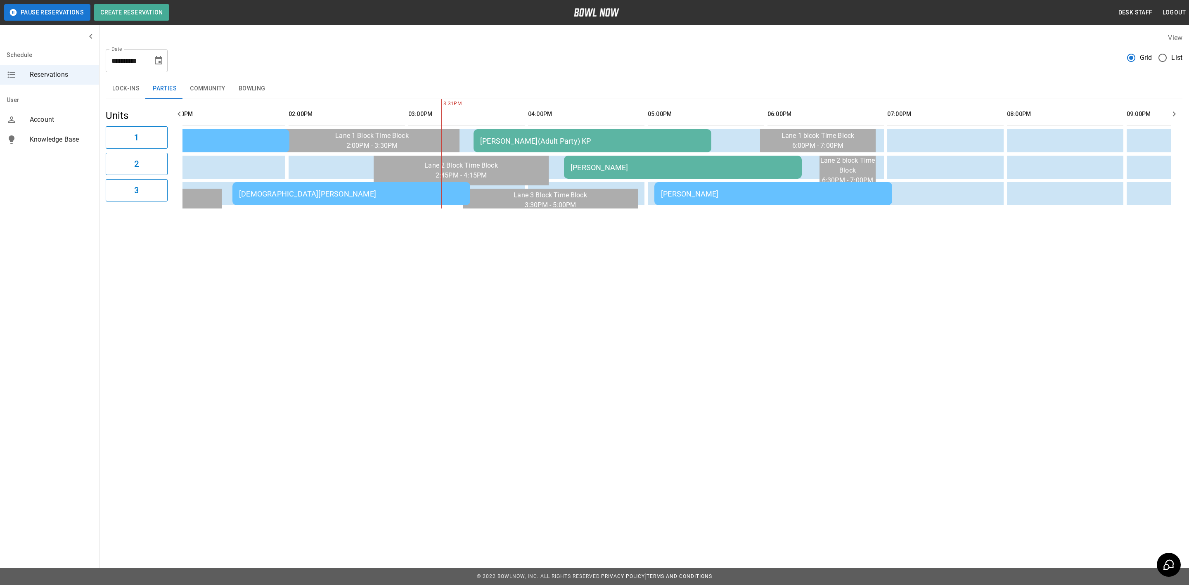
click at [236, 140] on div "[PERSON_NAME]" at bounding box center [170, 141] width 225 height 9
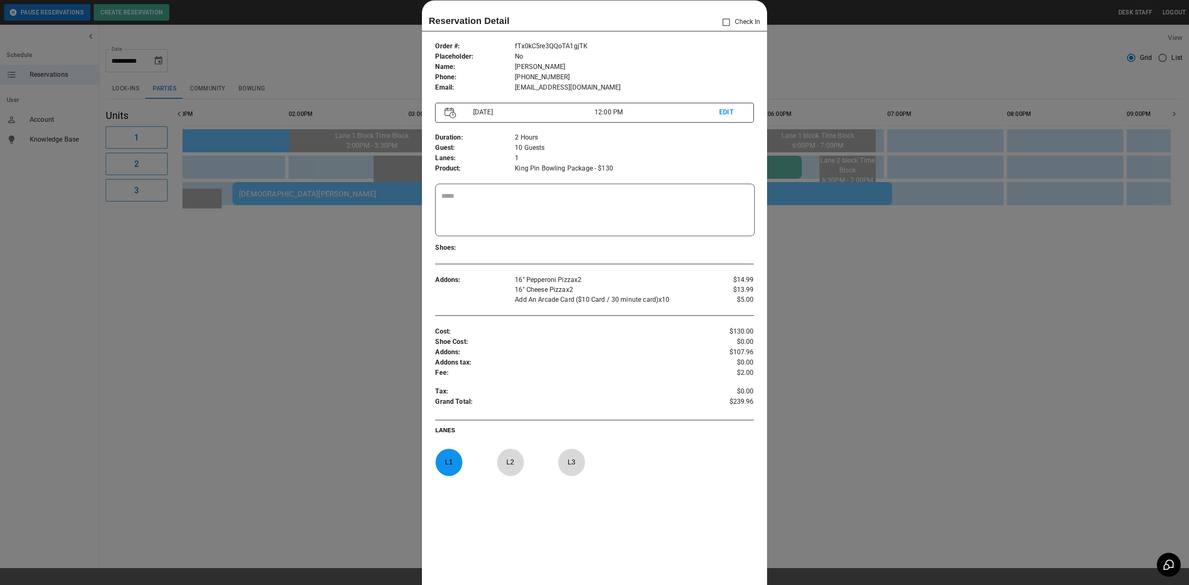
click at [340, 284] on div at bounding box center [594, 292] width 1189 height 585
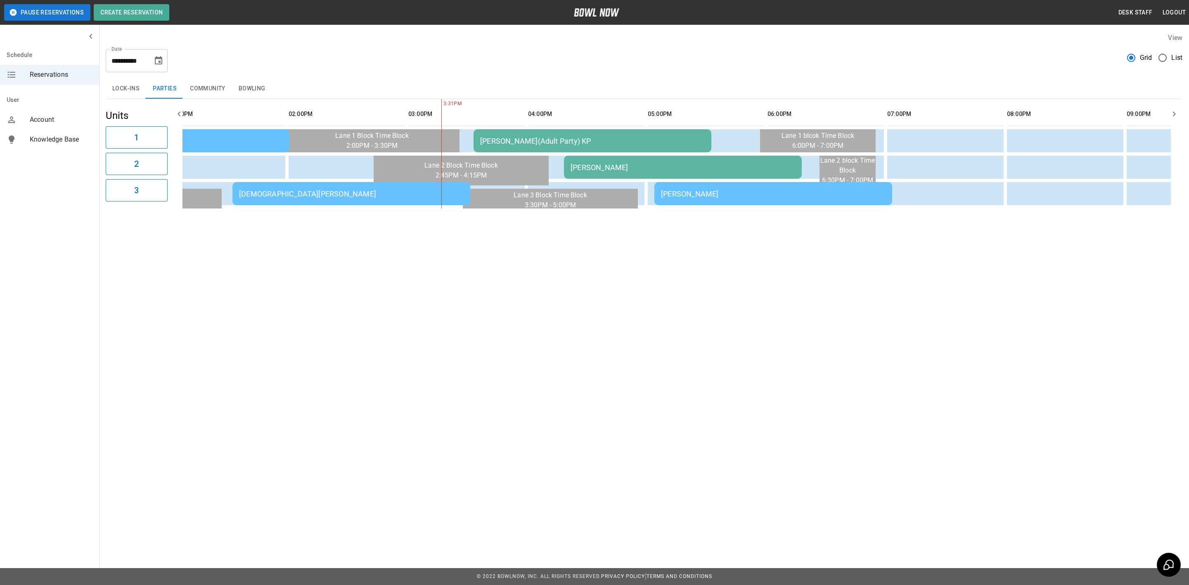
click at [504, 138] on div "[PERSON_NAME](Adult Party) KP" at bounding box center [592, 141] width 225 height 9
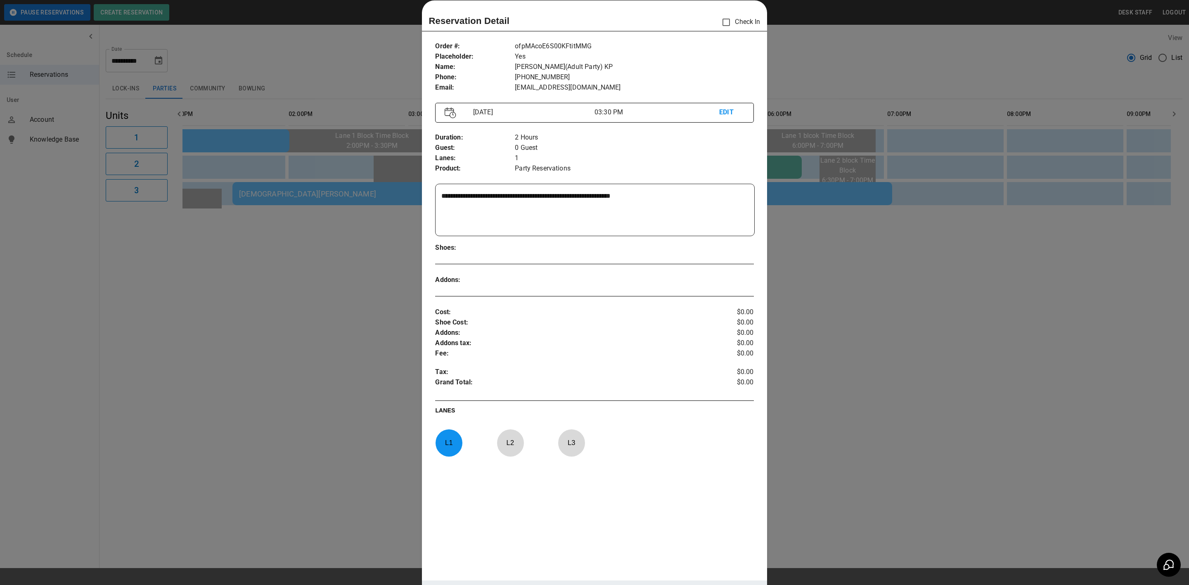
click at [353, 365] on div at bounding box center [594, 292] width 1189 height 585
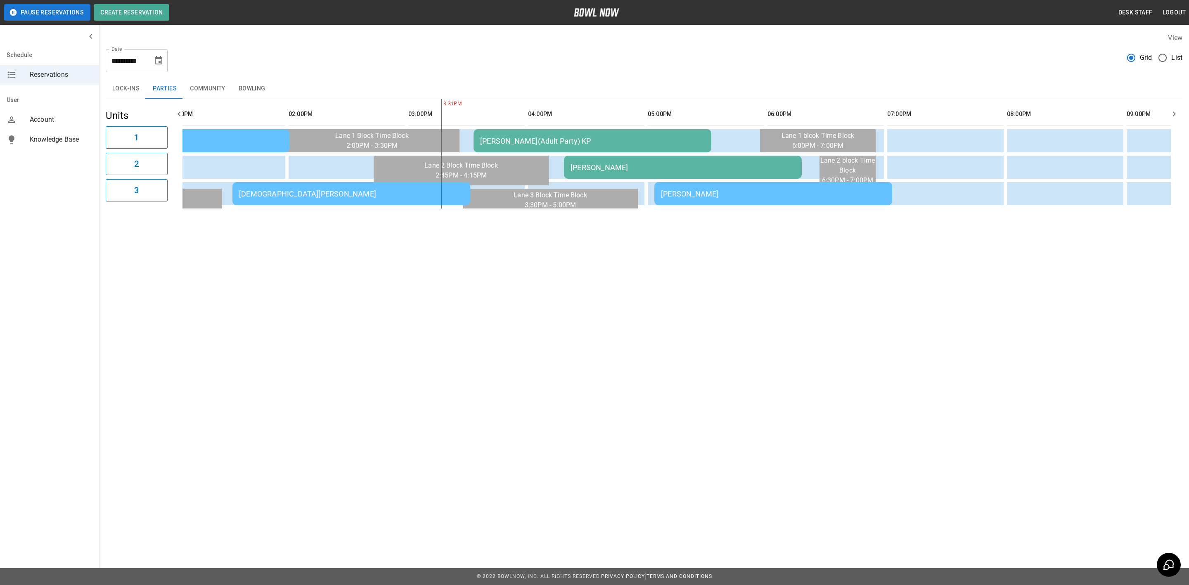
click at [574, 169] on div "[PERSON_NAME]" at bounding box center [682, 167] width 225 height 9
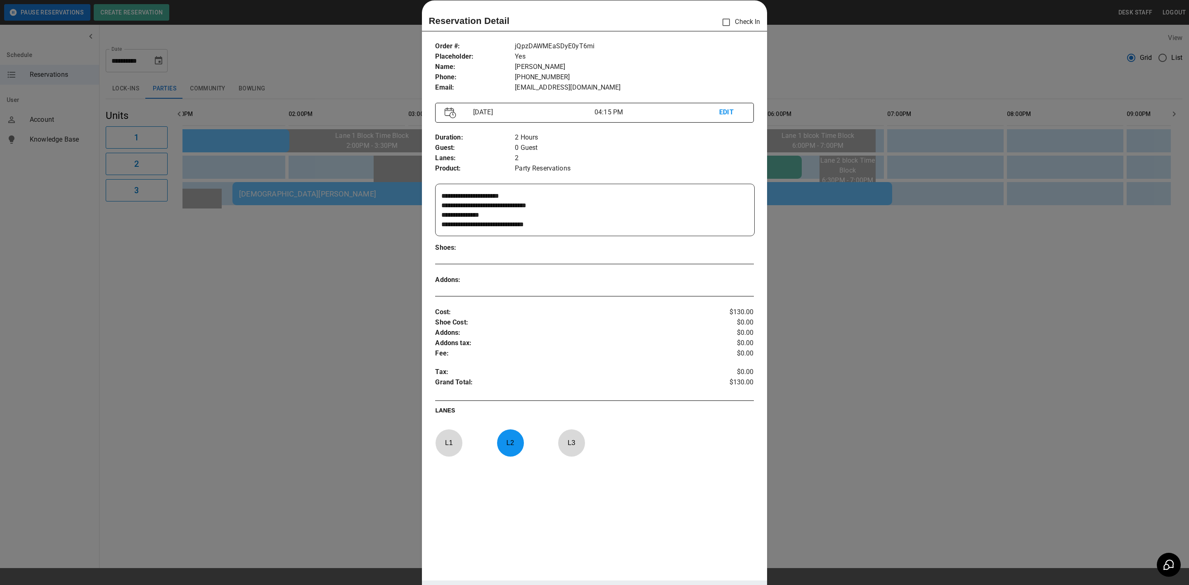
click at [348, 394] on div at bounding box center [594, 292] width 1189 height 585
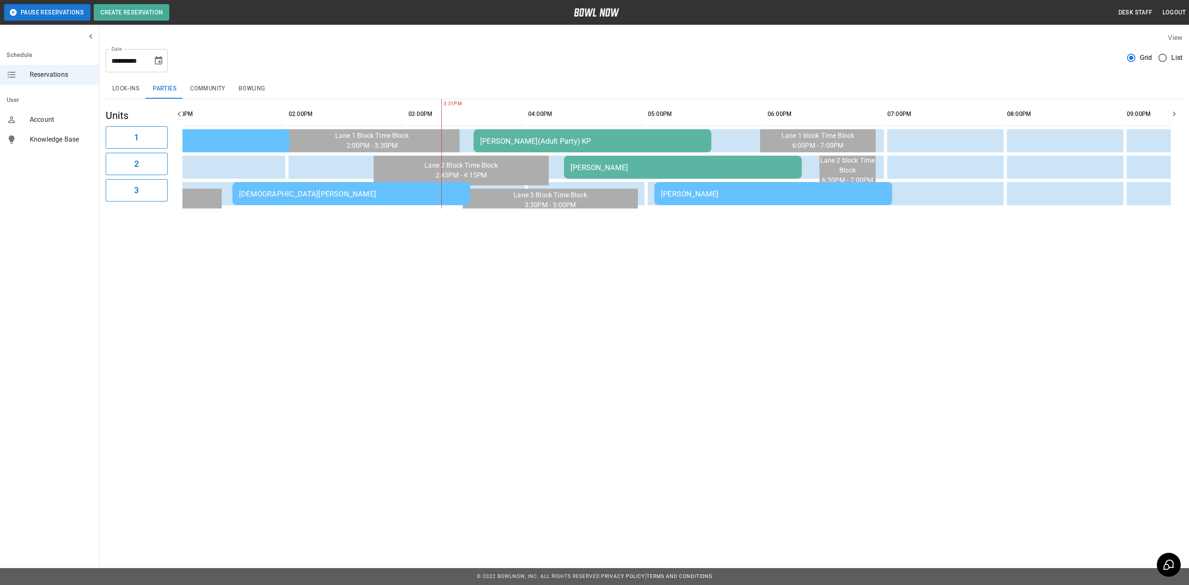
click at [688, 192] on div "[PERSON_NAME]" at bounding box center [773, 193] width 225 height 9
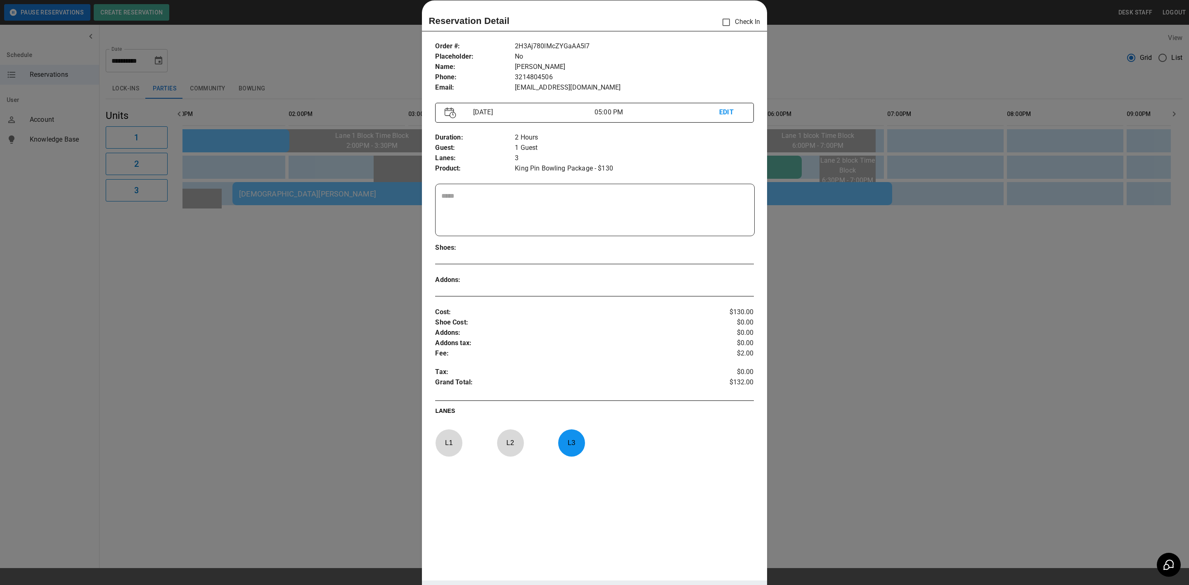
click at [366, 429] on div at bounding box center [594, 292] width 1189 height 585
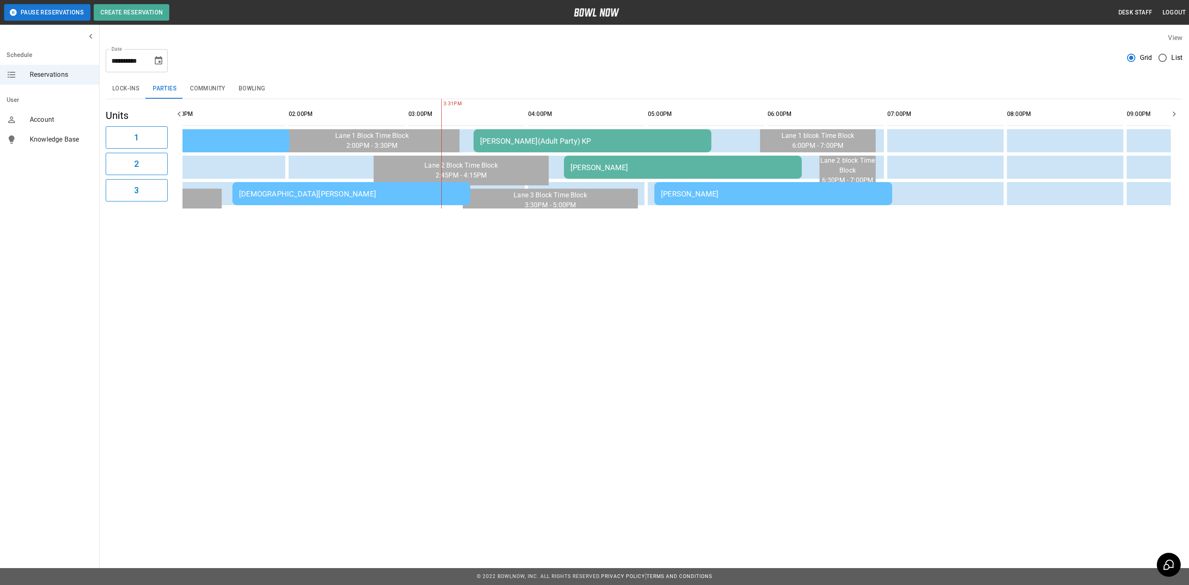
click at [158, 60] on icon "Choose date, selected date is Sep 27, 2025" at bounding box center [159, 61] width 10 height 10
click at [56, 189] on div "Schedule Reservations User Account Knowledge Base" at bounding box center [49, 292] width 99 height 585
click at [158, 56] on icon "Choose date, selected date is Sep 27, 2025" at bounding box center [159, 61] width 10 height 10
click at [77, 181] on button "28" at bounding box center [76, 182] width 15 height 15
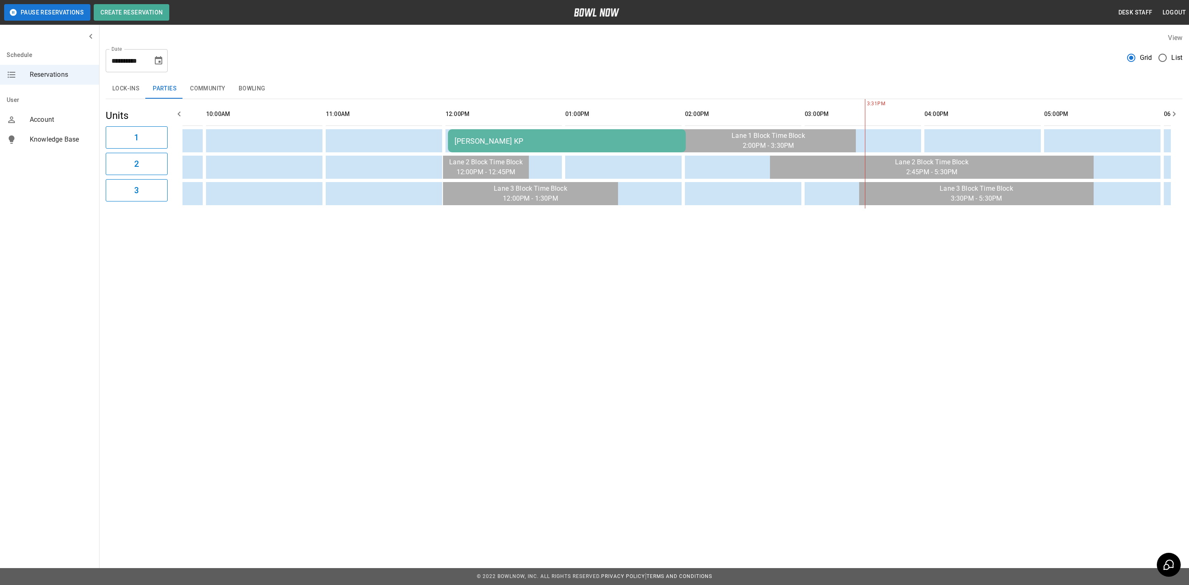
scroll to position [0, 52]
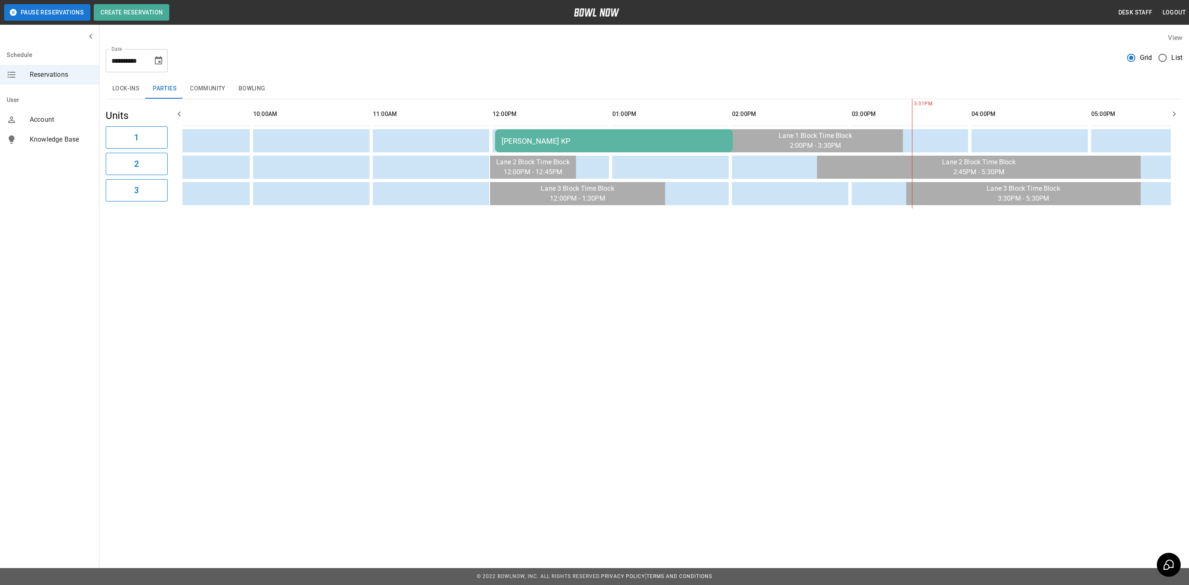
click at [558, 140] on div "[PERSON_NAME] KP" at bounding box center [613, 141] width 225 height 9
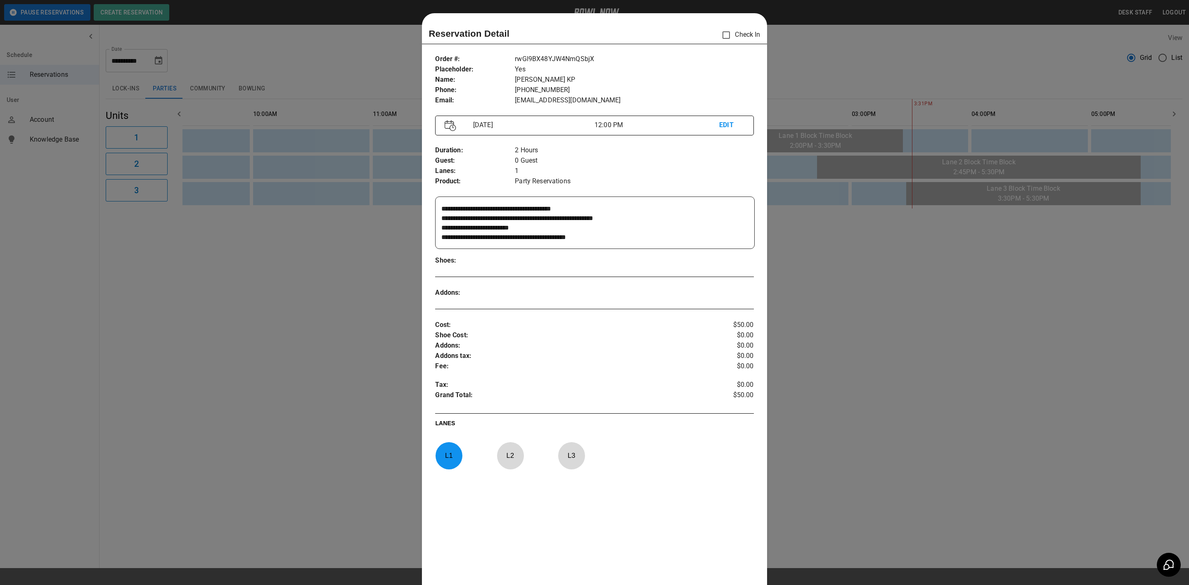
scroll to position [13, 0]
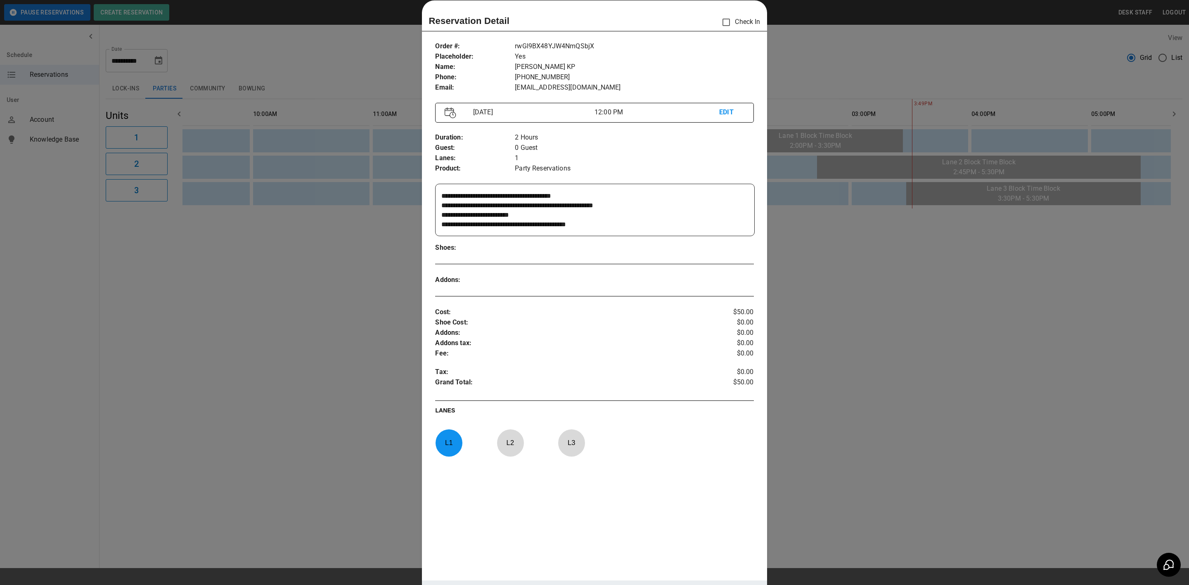
click at [331, 483] on div at bounding box center [594, 292] width 1189 height 585
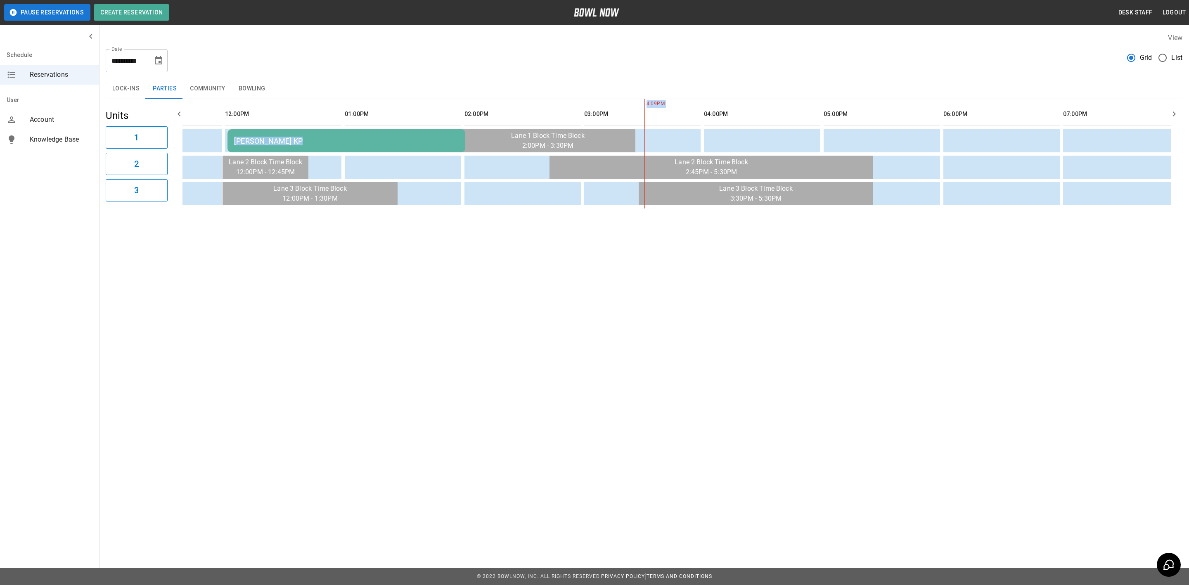
scroll to position [0, 593]
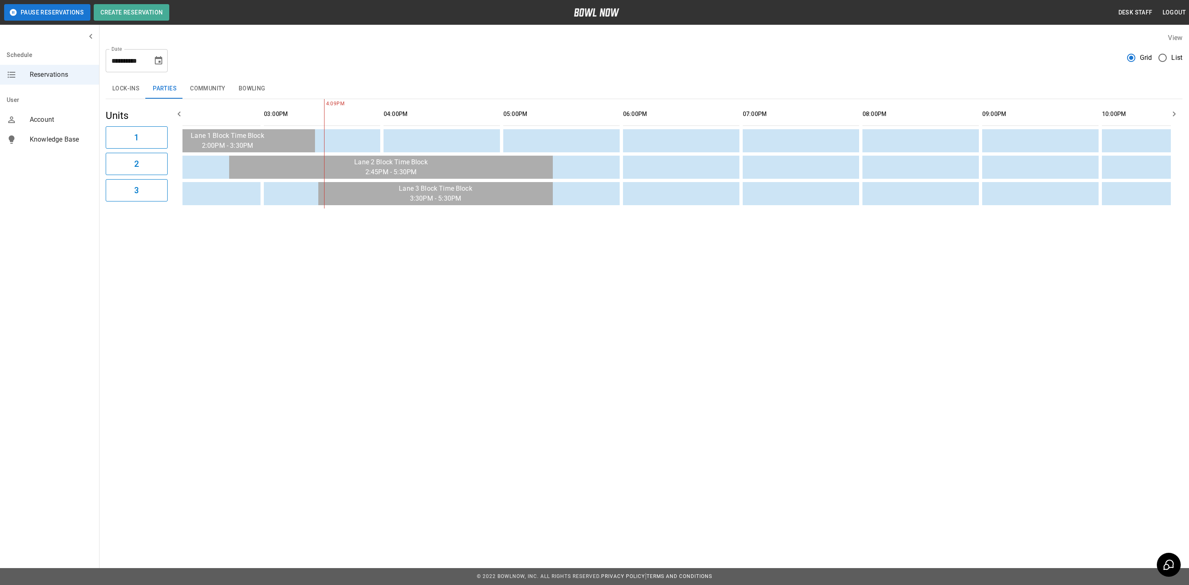
click at [843, 206] on table "[PERSON_NAME] KP" at bounding box center [568, 153] width 2052 height 109
drag, startPoint x: 837, startPoint y: 210, endPoint x: 556, endPoint y: 251, distance: 284.4
click at [556, 251] on div "**********" at bounding box center [594, 130] width 1189 height 260
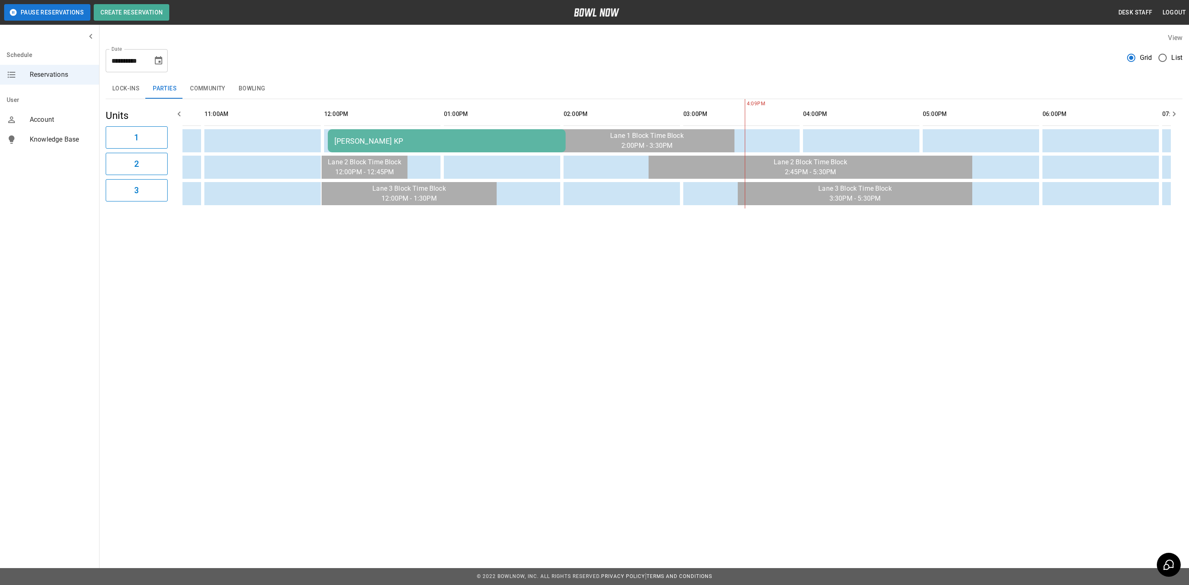
scroll to position [0, 220]
click at [399, 144] on div "[PERSON_NAME] KP" at bounding box center [446, 141] width 225 height 9
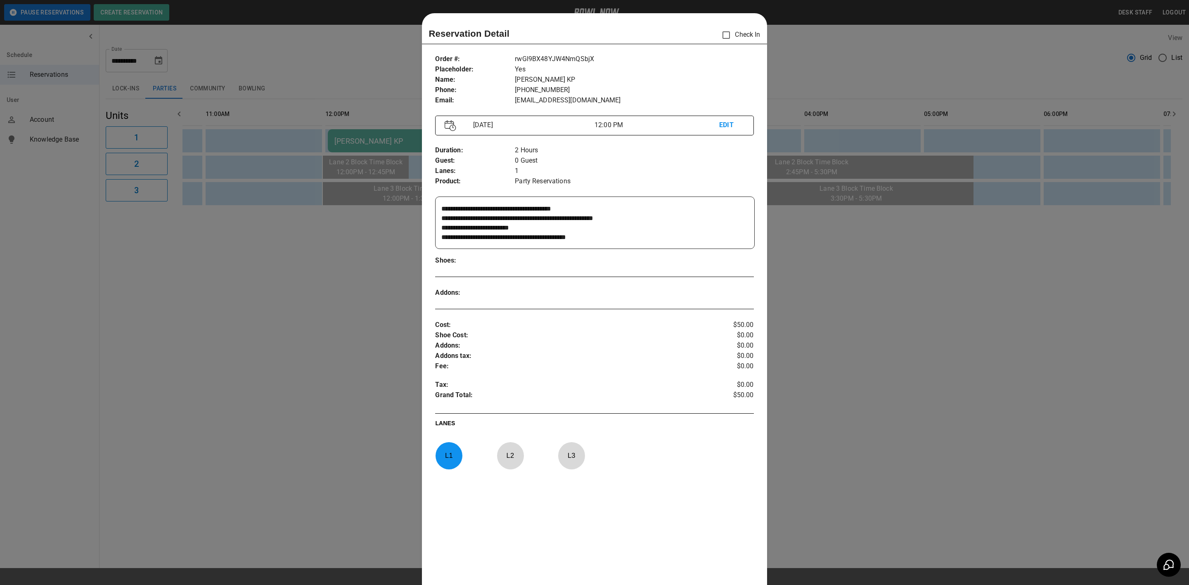
scroll to position [13, 0]
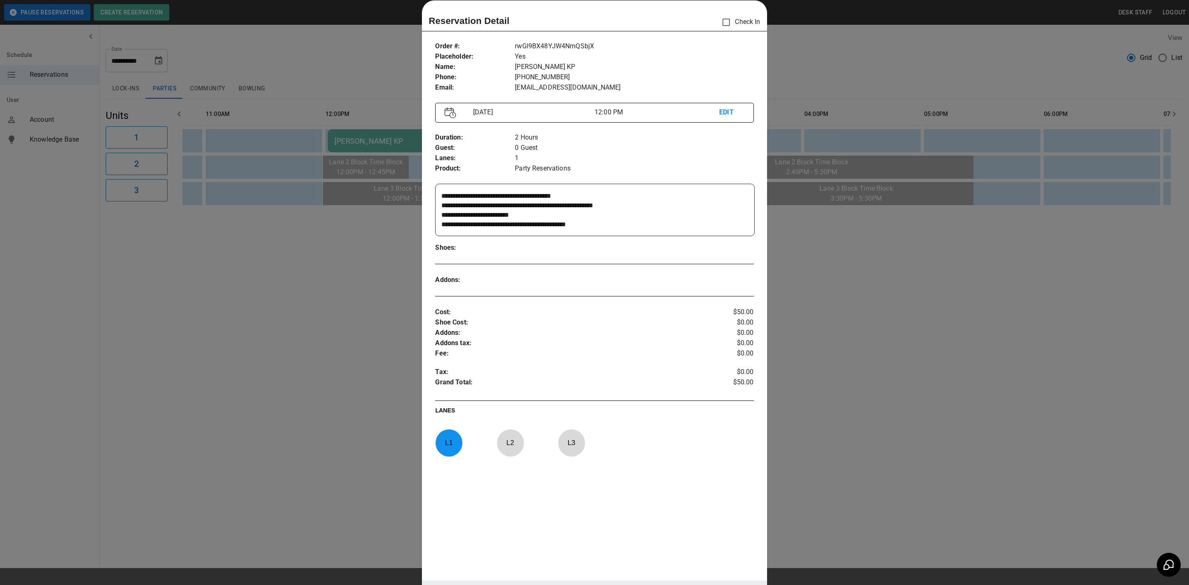
click at [776, 321] on div at bounding box center [594, 292] width 1189 height 585
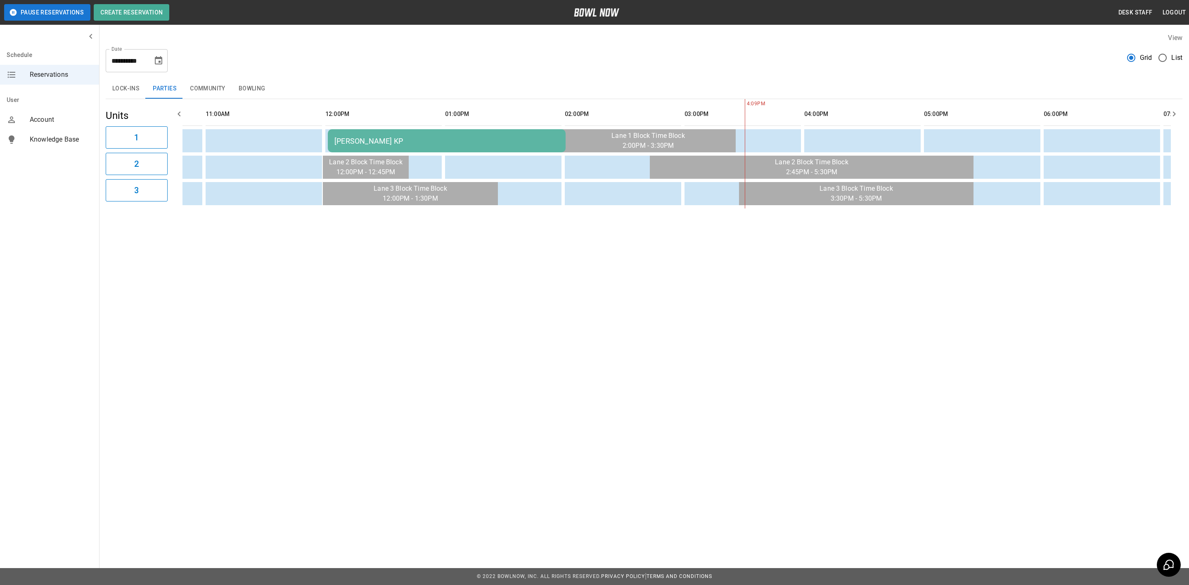
click at [484, 140] on div "[PERSON_NAME] KP" at bounding box center [446, 141] width 225 height 9
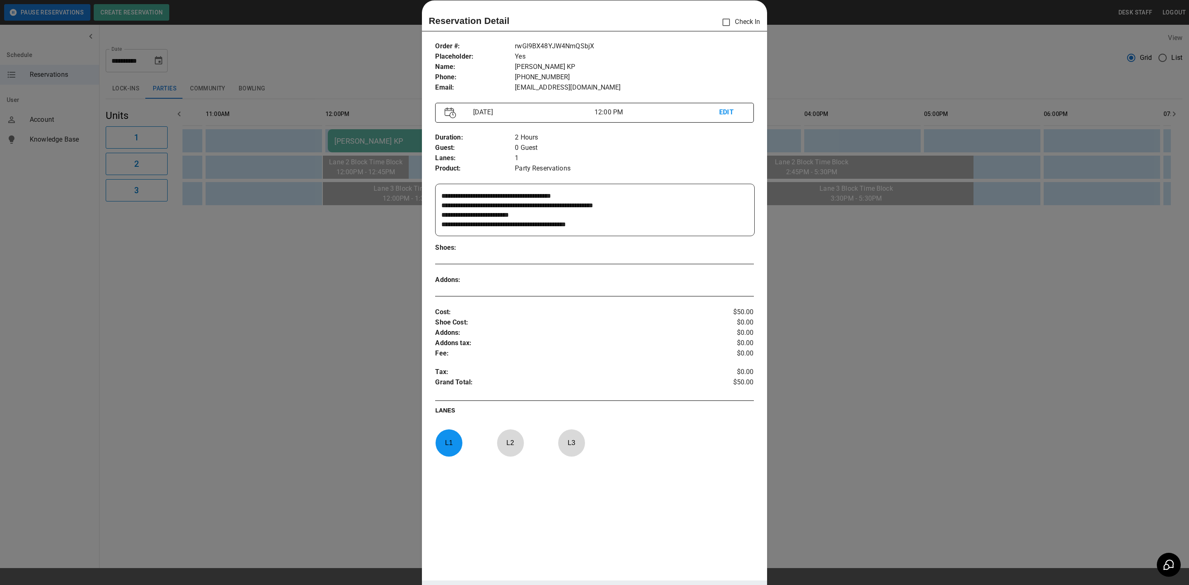
click at [85, 539] on div at bounding box center [594, 292] width 1189 height 585
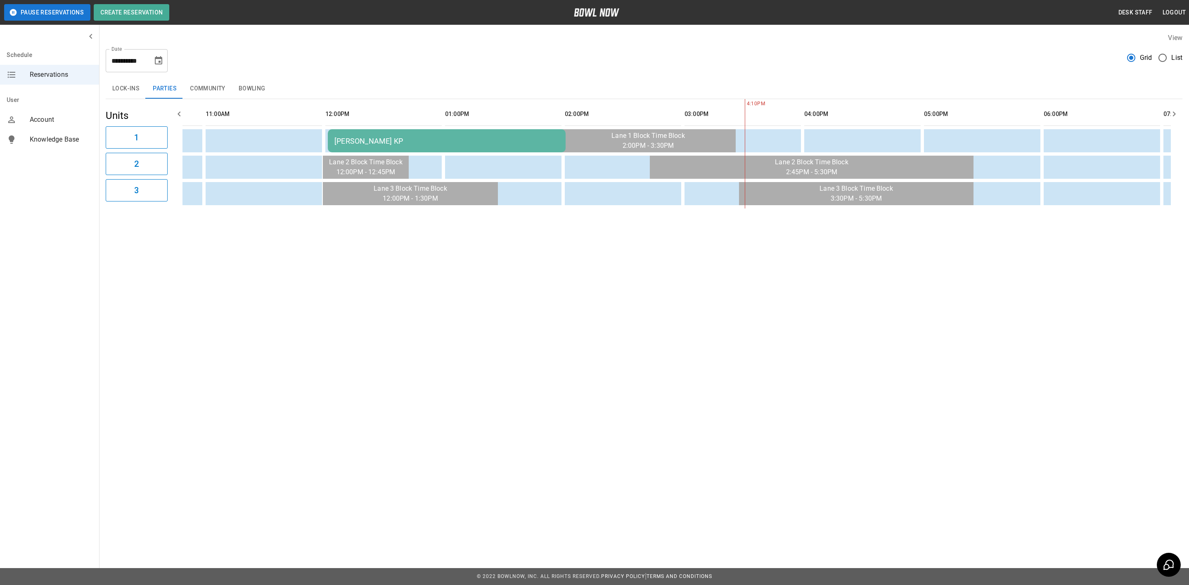
click at [160, 61] on icon "Choose date, selected date is Sep 28, 2025" at bounding box center [158, 60] width 7 height 8
click at [158, 149] on button "19" at bounding box center [159, 151] width 15 height 15
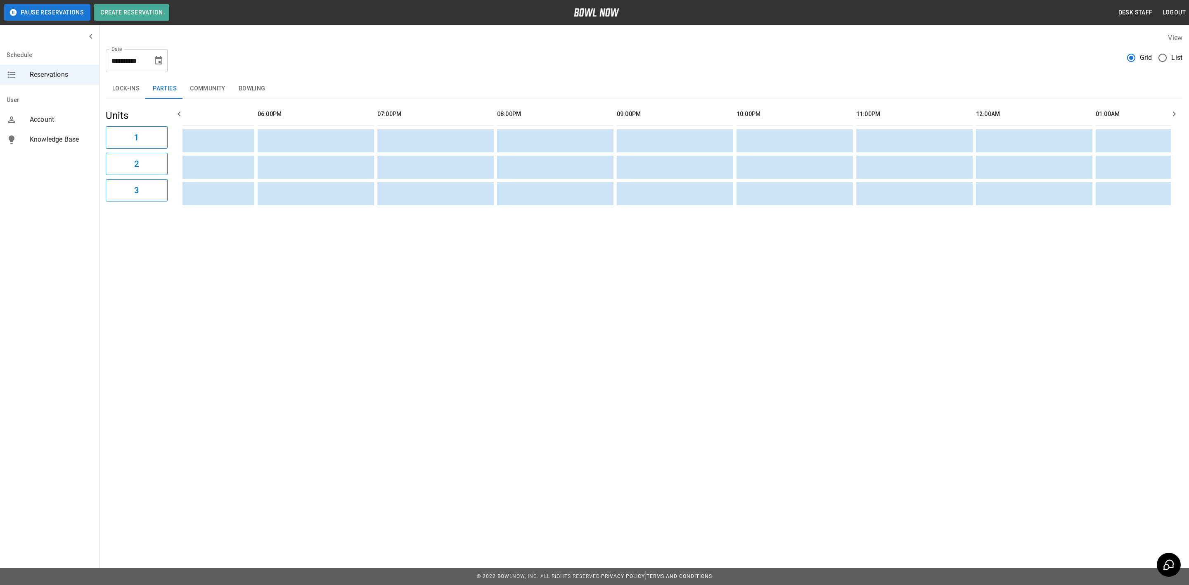
click at [247, 88] on button "Bowling" at bounding box center [252, 89] width 40 height 20
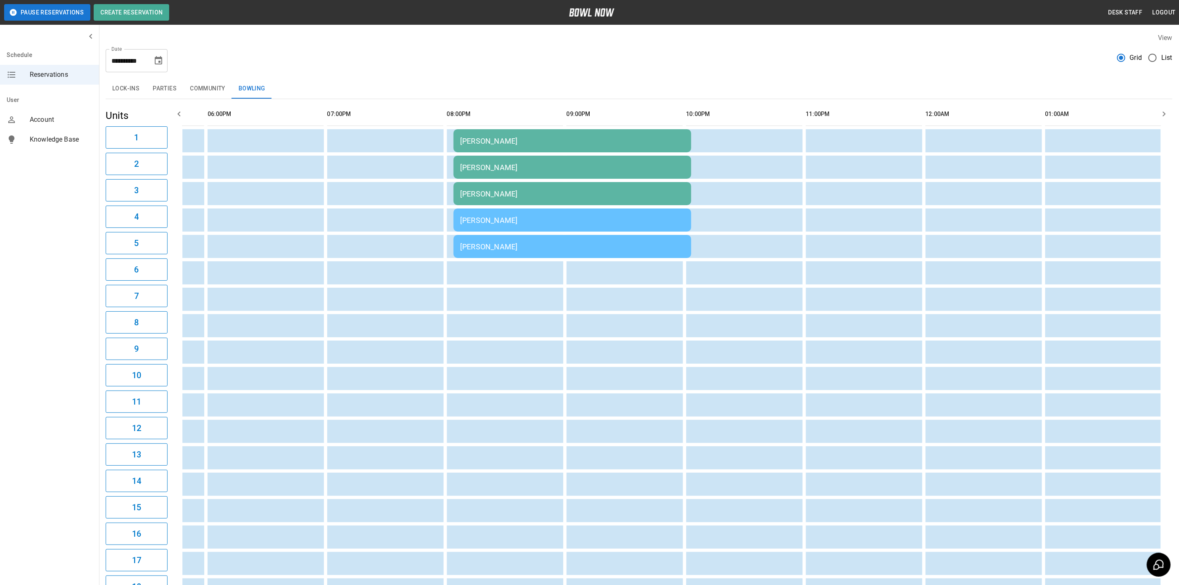
click at [454, 145] on td "[PERSON_NAME]" at bounding box center [573, 140] width 238 height 23
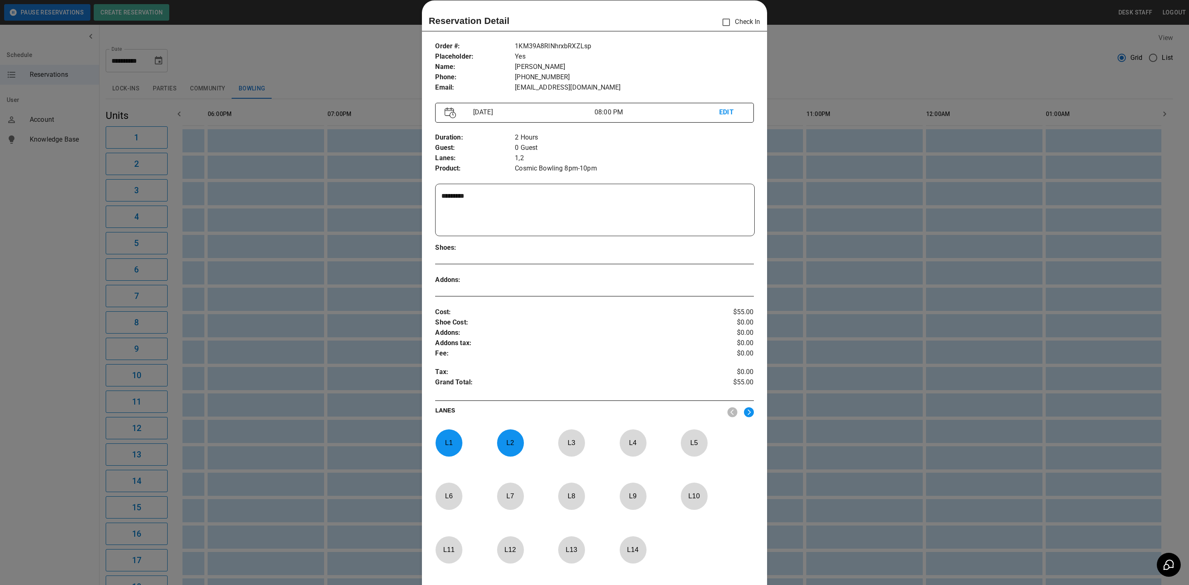
click at [360, 181] on div at bounding box center [594, 292] width 1189 height 585
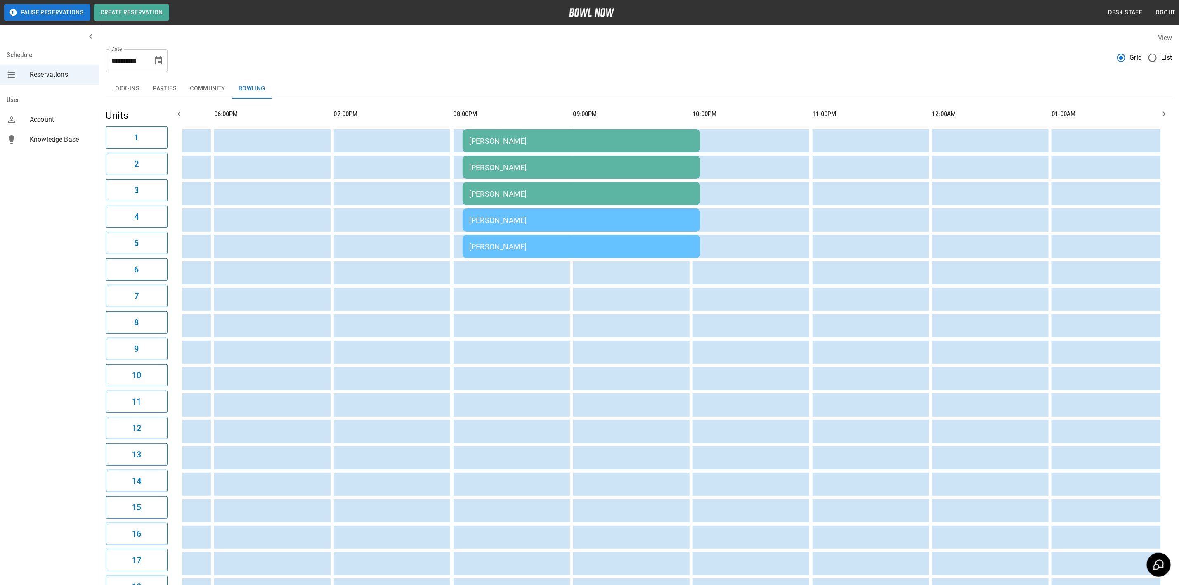
click at [471, 184] on td "[PERSON_NAME]" at bounding box center [582, 193] width 238 height 23
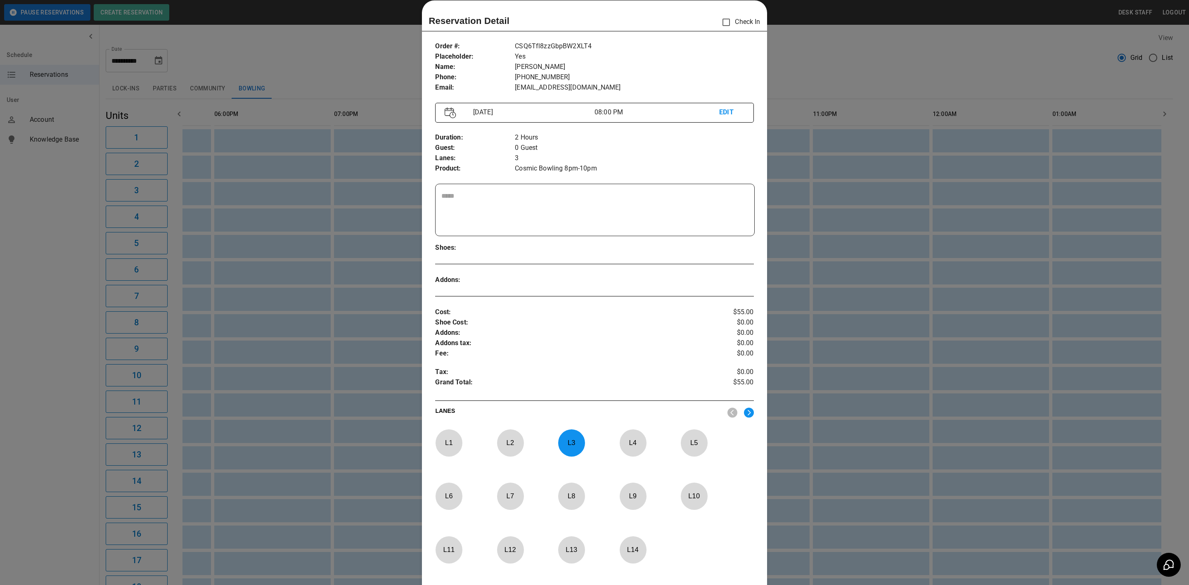
click at [351, 192] on div at bounding box center [594, 292] width 1189 height 585
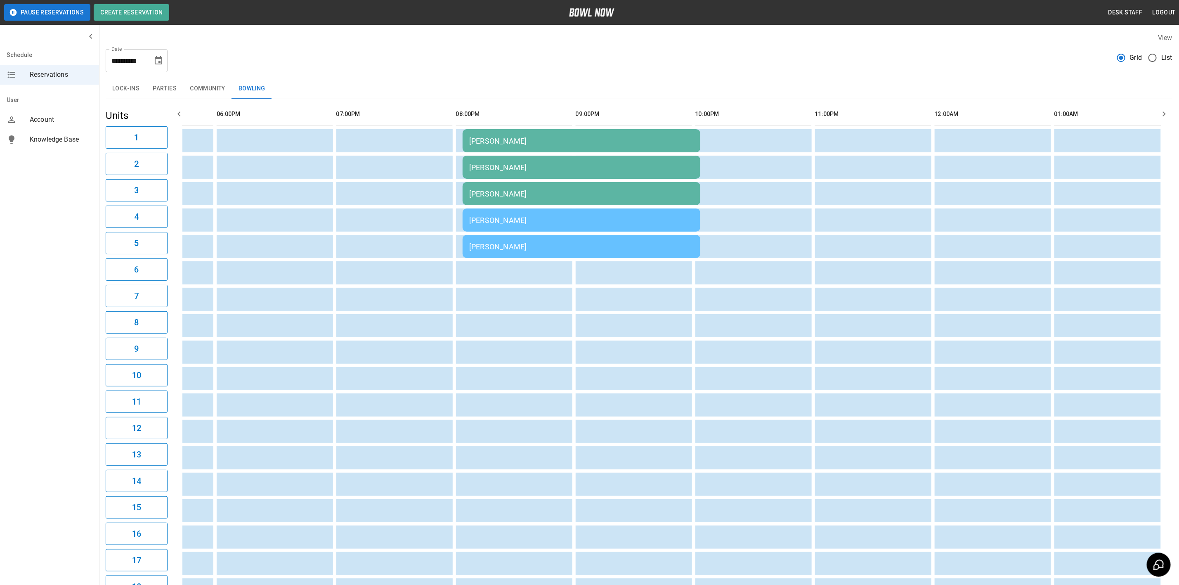
click at [501, 227] on td "[PERSON_NAME]" at bounding box center [582, 219] width 238 height 23
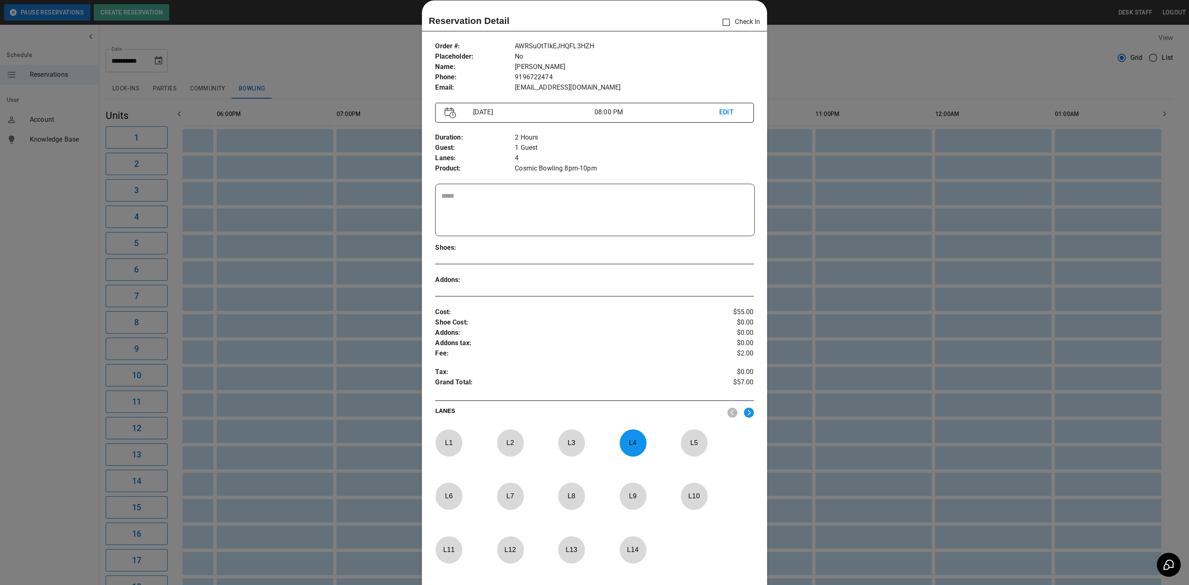
click at [352, 246] on div at bounding box center [594, 292] width 1189 height 585
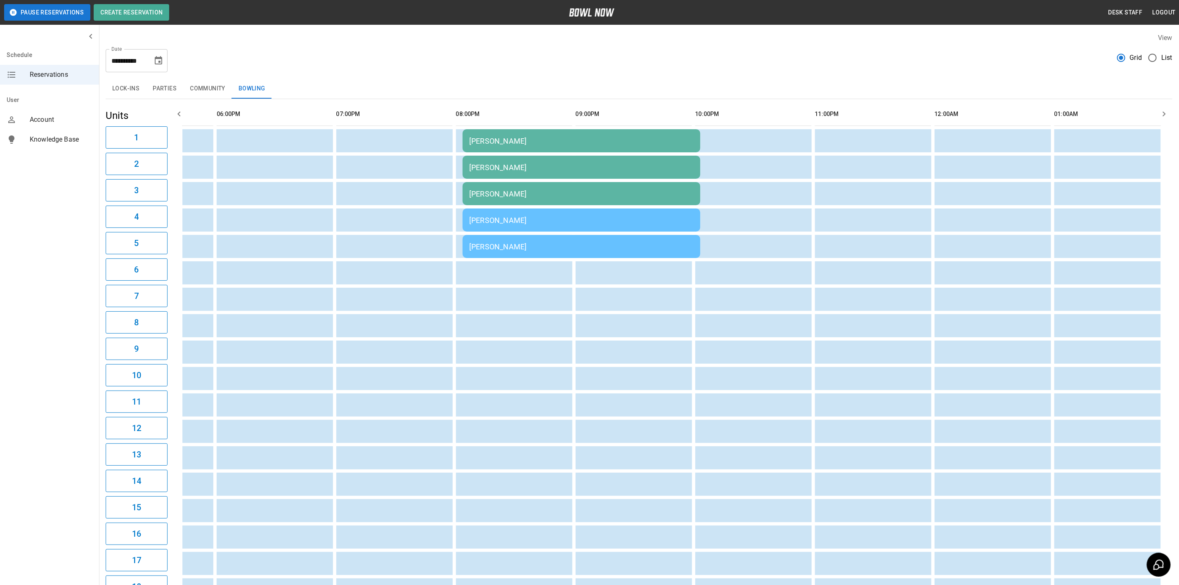
click at [163, 88] on button "Parties" at bounding box center [164, 89] width 37 height 20
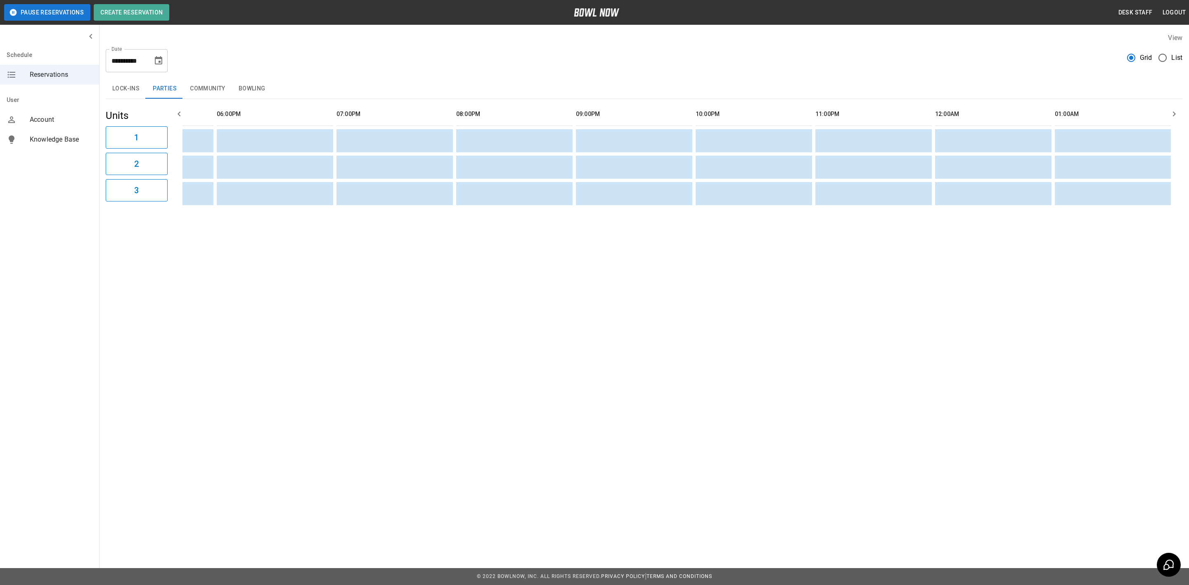
click at [158, 61] on icon "Choose date, selected date is Sep 19, 2025" at bounding box center [158, 60] width 7 height 8
click at [244, 79] on button "Bowling" at bounding box center [252, 89] width 40 height 20
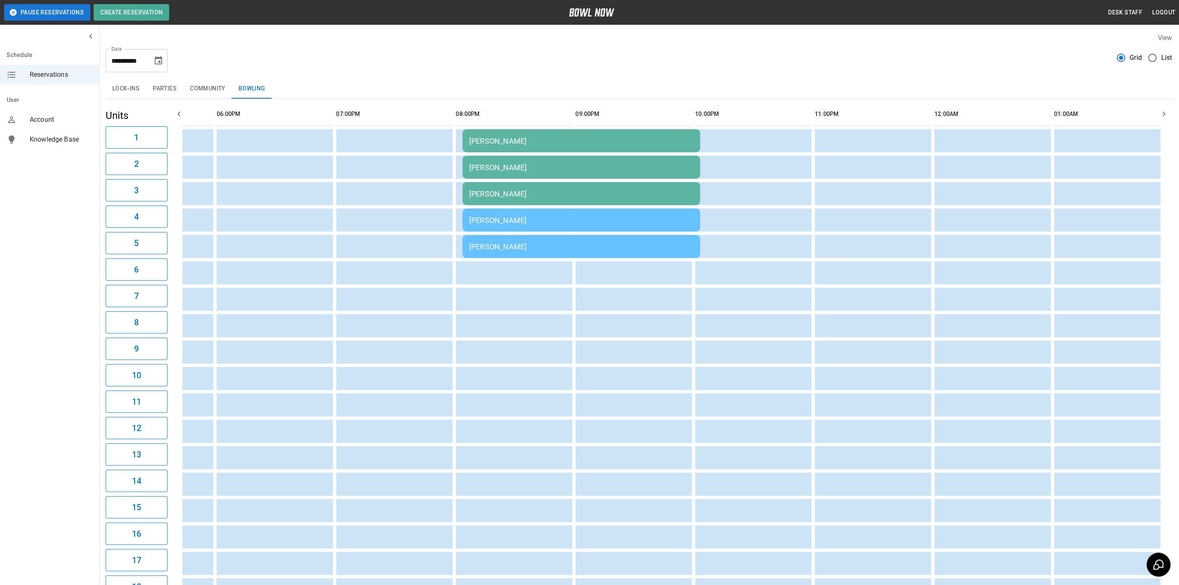
click at [160, 56] on icon "Choose date, selected date is Sep 19, 2025" at bounding box center [159, 61] width 10 height 10
click at [498, 255] on td "[PERSON_NAME]" at bounding box center [582, 246] width 238 height 23
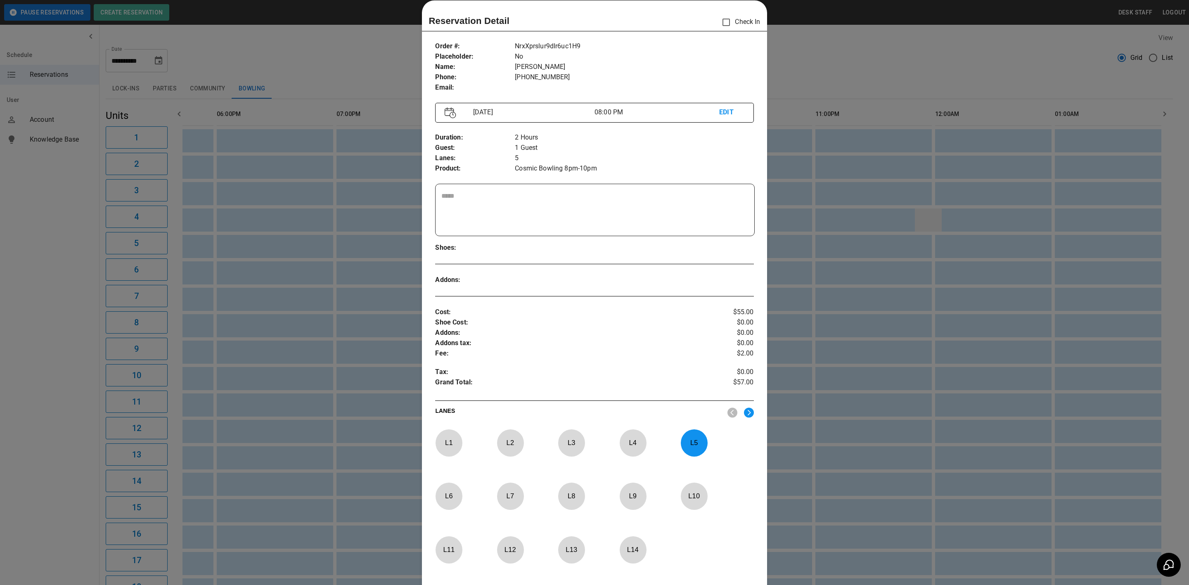
click at [920, 207] on div at bounding box center [594, 292] width 1189 height 585
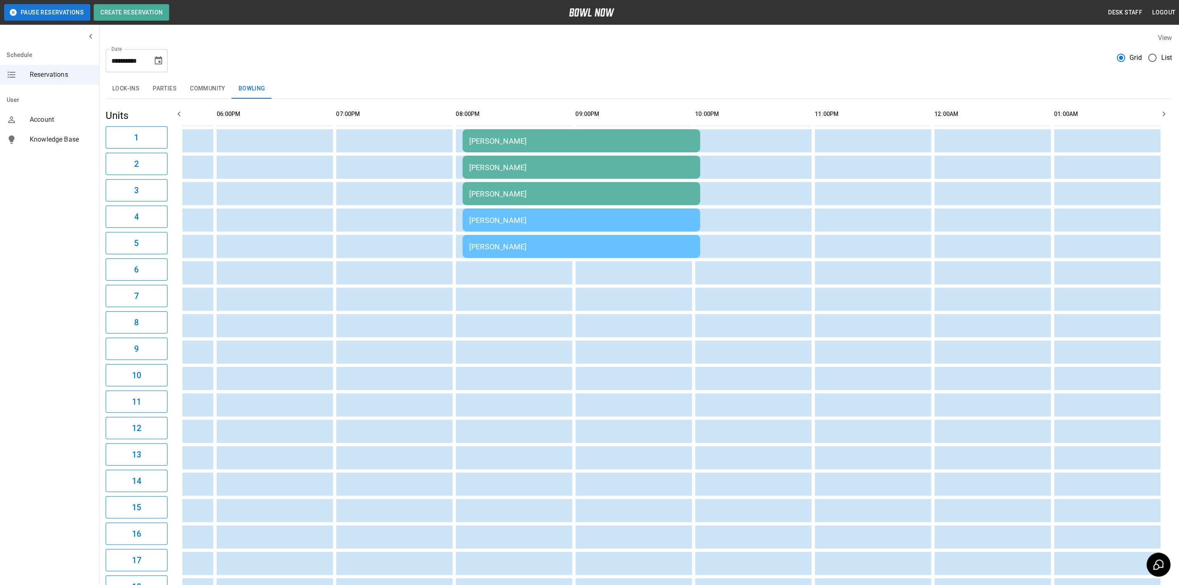
click at [646, 210] on td "[PERSON_NAME]" at bounding box center [582, 219] width 238 height 23
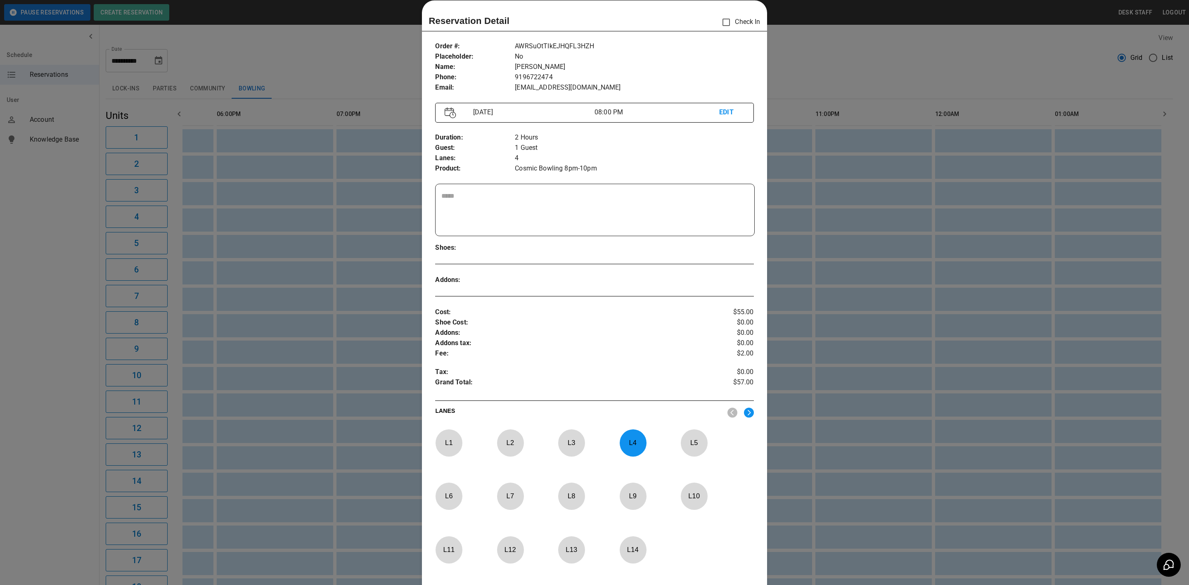
click at [889, 157] on div at bounding box center [594, 292] width 1189 height 585
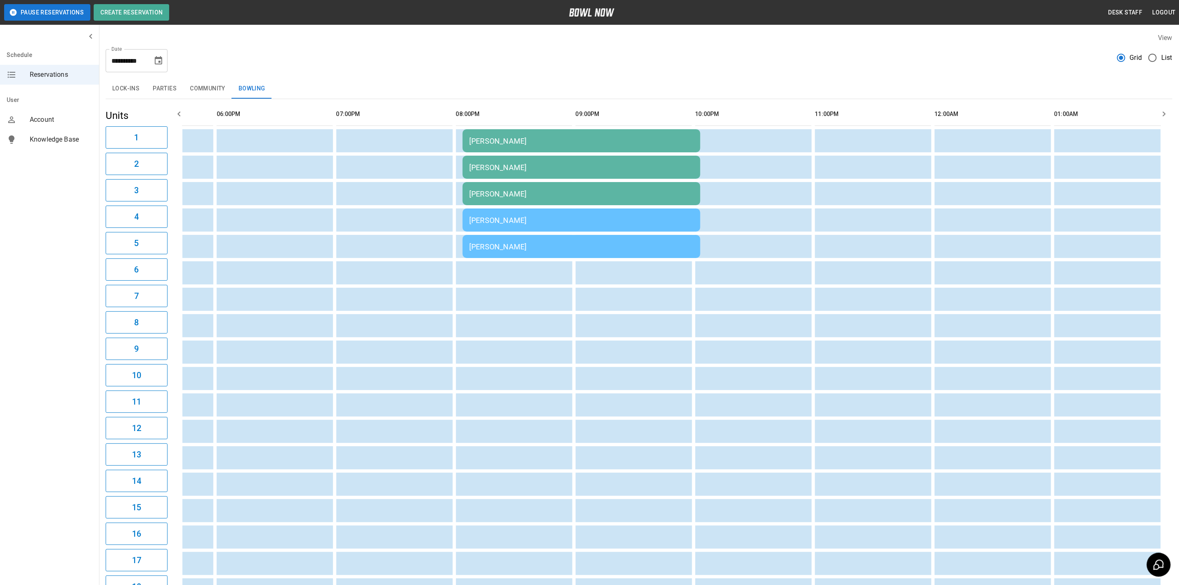
click at [675, 192] on div "[PERSON_NAME]" at bounding box center [581, 193] width 225 height 9
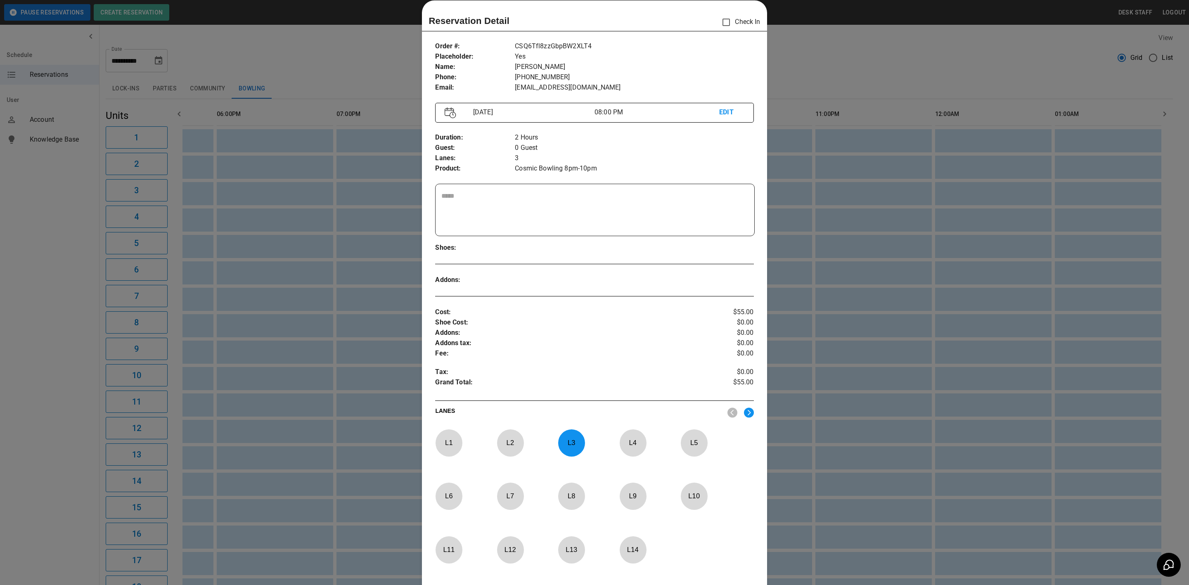
click at [804, 163] on div at bounding box center [594, 292] width 1189 height 585
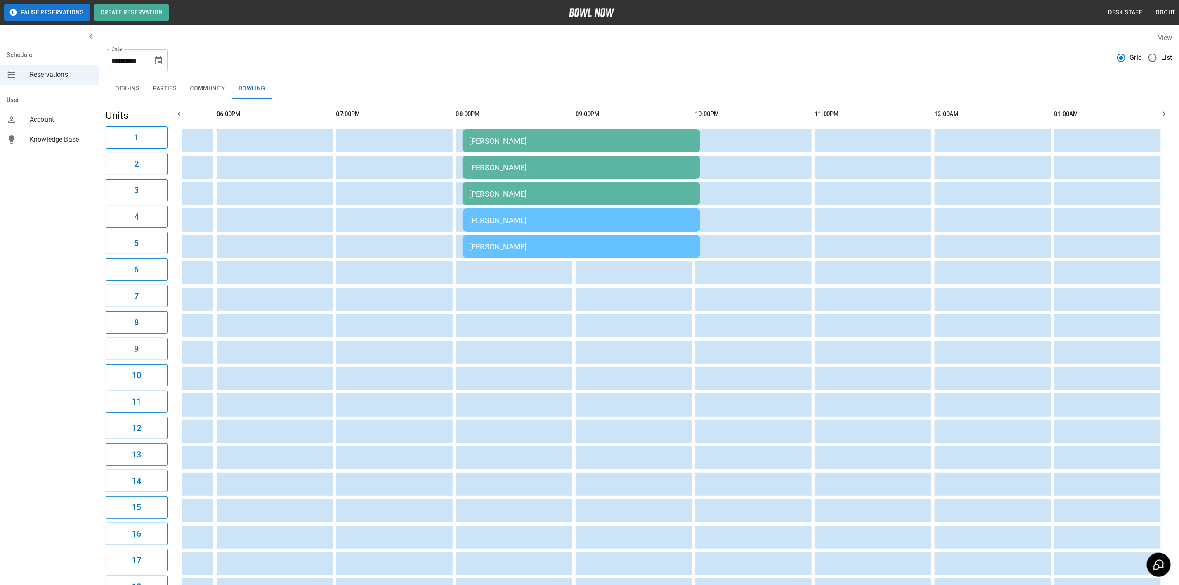
click at [587, 163] on div "[PERSON_NAME]" at bounding box center [581, 167] width 225 height 9
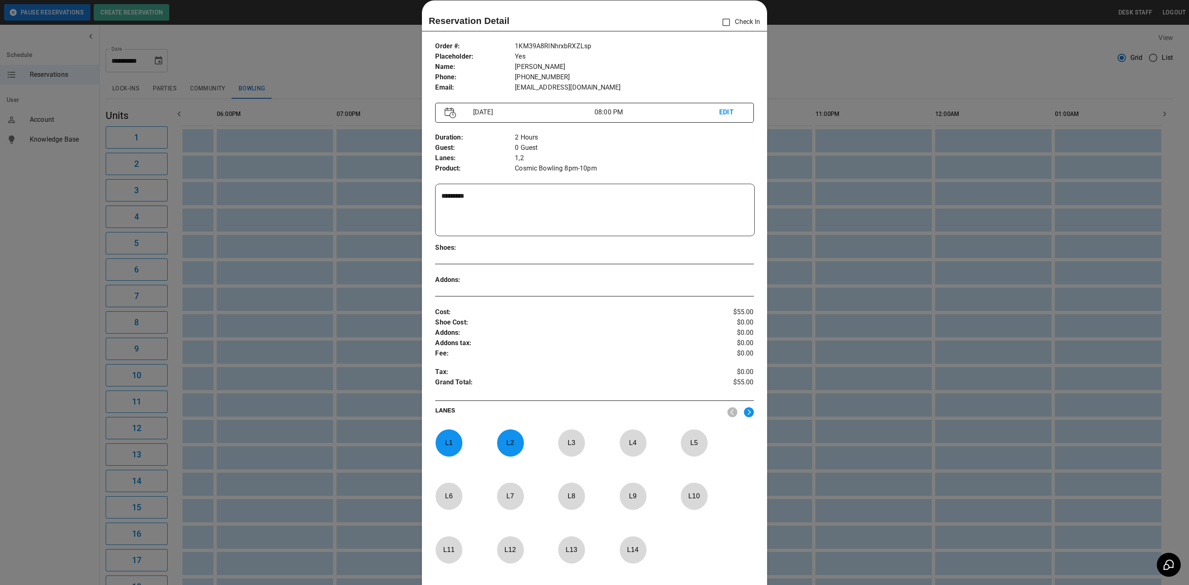
click at [806, 157] on div at bounding box center [594, 292] width 1189 height 585
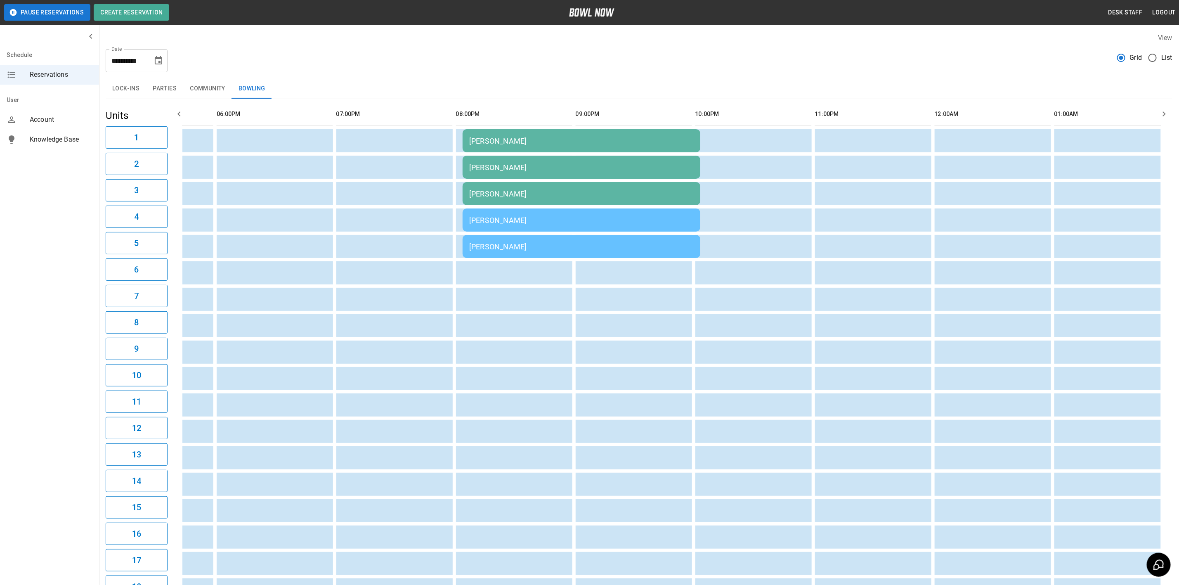
click at [165, 52] on div "**********" at bounding box center [137, 60] width 62 height 23
click at [158, 61] on icon "Choose date, selected date is Sep 19, 2025" at bounding box center [159, 61] width 10 height 10
click at [175, 149] on button "20" at bounding box center [175, 151] width 15 height 15
type input "**********"
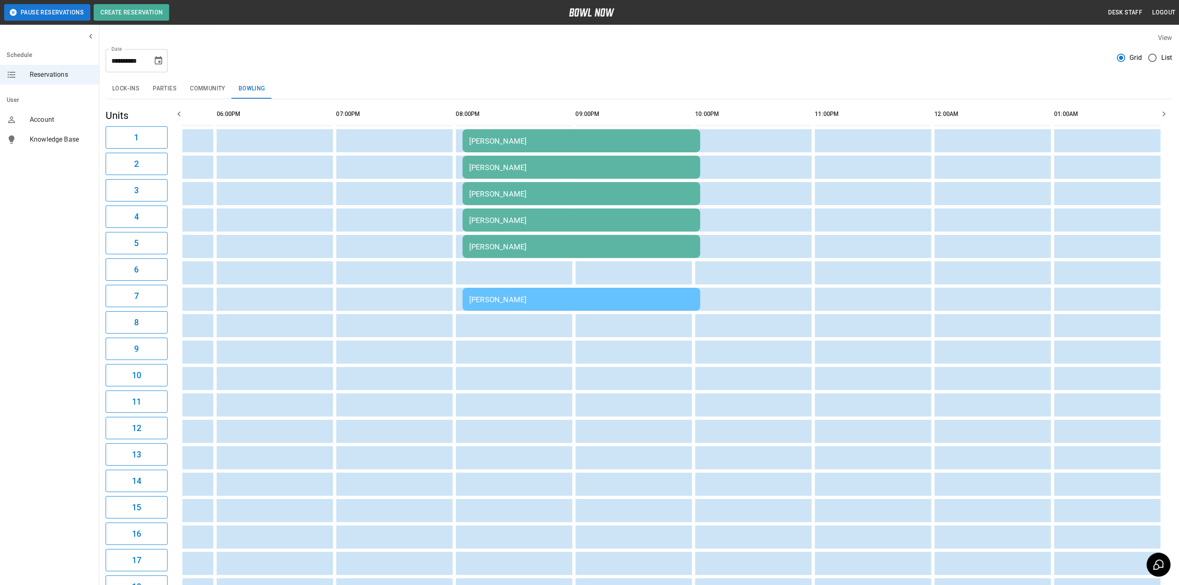
click at [175, 149] on div "09:00AM 10:00AM 11:00AM 12:00PM 01:00PM 02:00PM 03:00PM 04:00PM 05:00PM 06:00PM…" at bounding box center [672, 352] width 1002 height 506
click at [495, 242] on div "[PERSON_NAME]" at bounding box center [581, 246] width 225 height 9
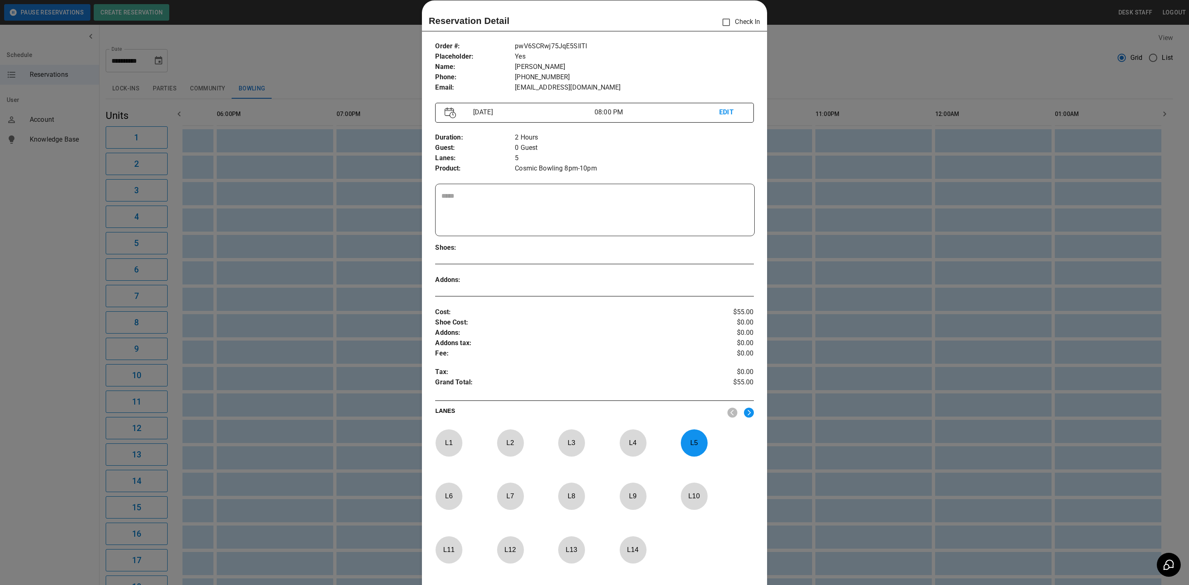
click at [804, 243] on div at bounding box center [594, 292] width 1189 height 585
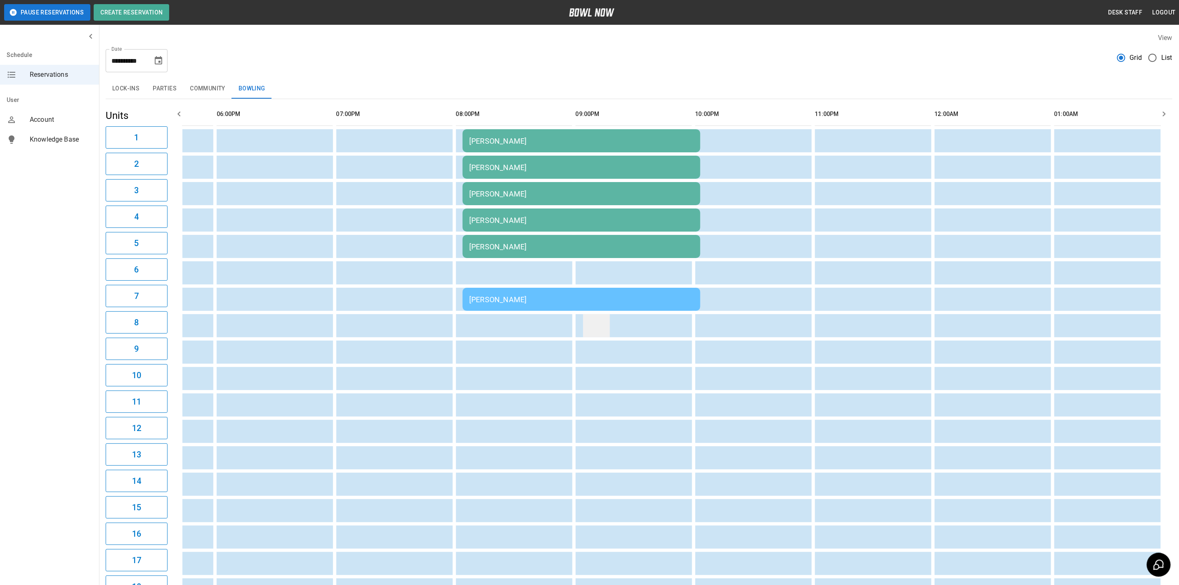
click at [589, 314] on td "sticky table" at bounding box center [596, 325] width 27 height 23
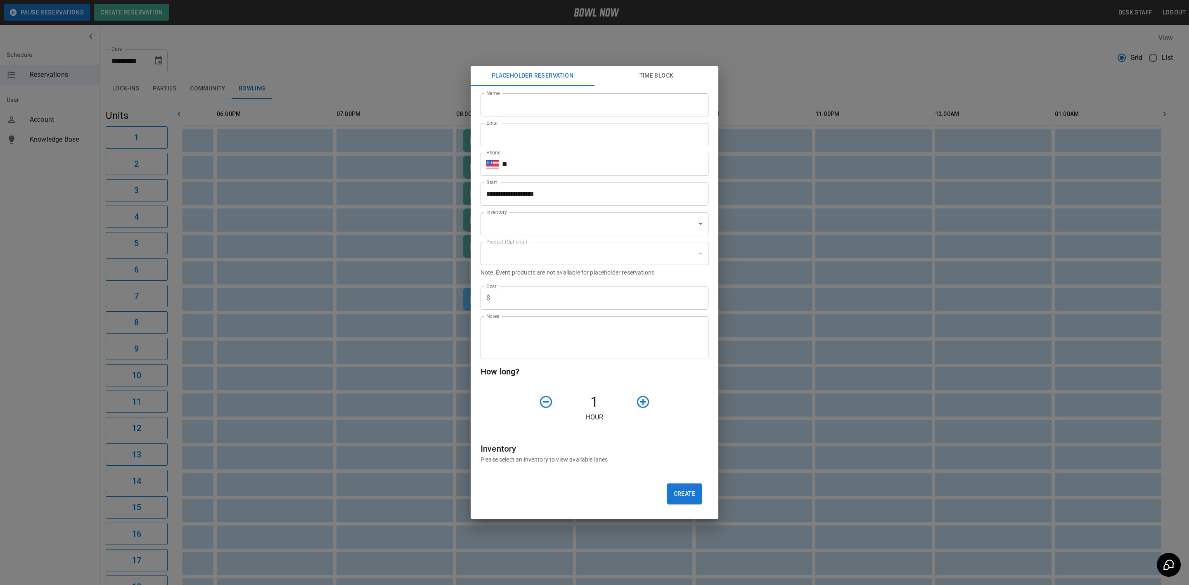
type input "**********"
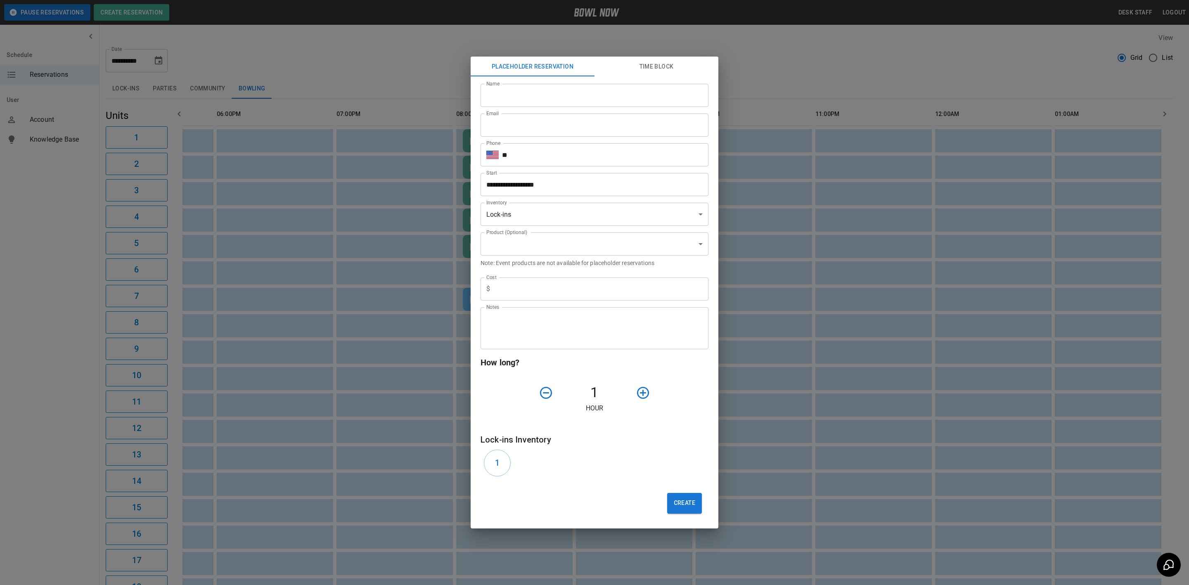
click at [796, 291] on div "**********" at bounding box center [594, 292] width 1189 height 585
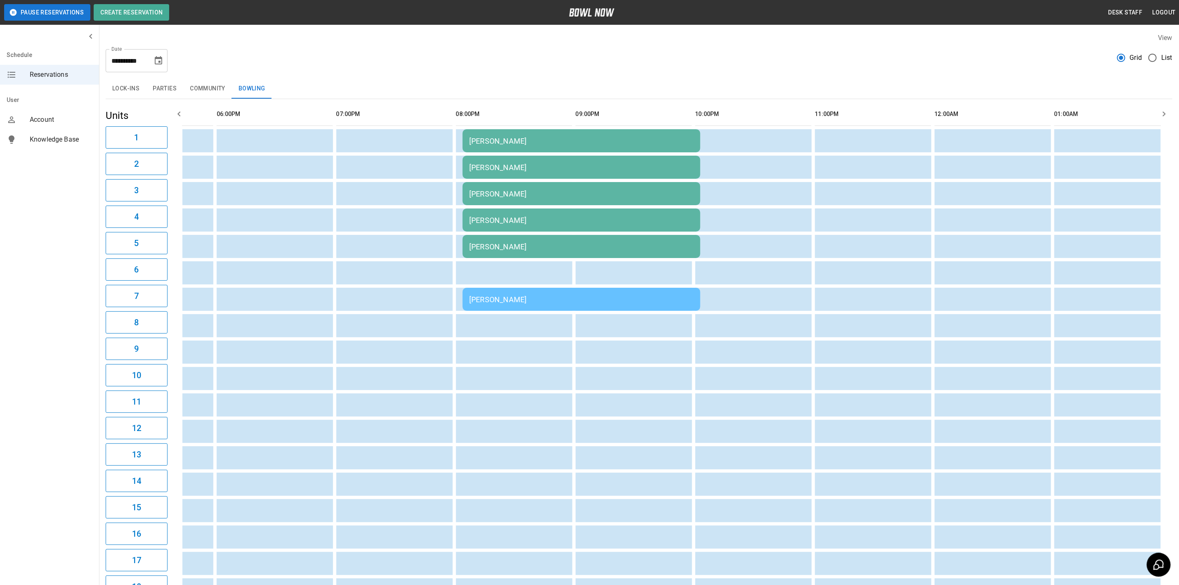
drag, startPoint x: 69, startPoint y: 21, endPoint x: 129, endPoint y: 66, distance: 74.6
